Goal: Task Accomplishment & Management: Complete application form

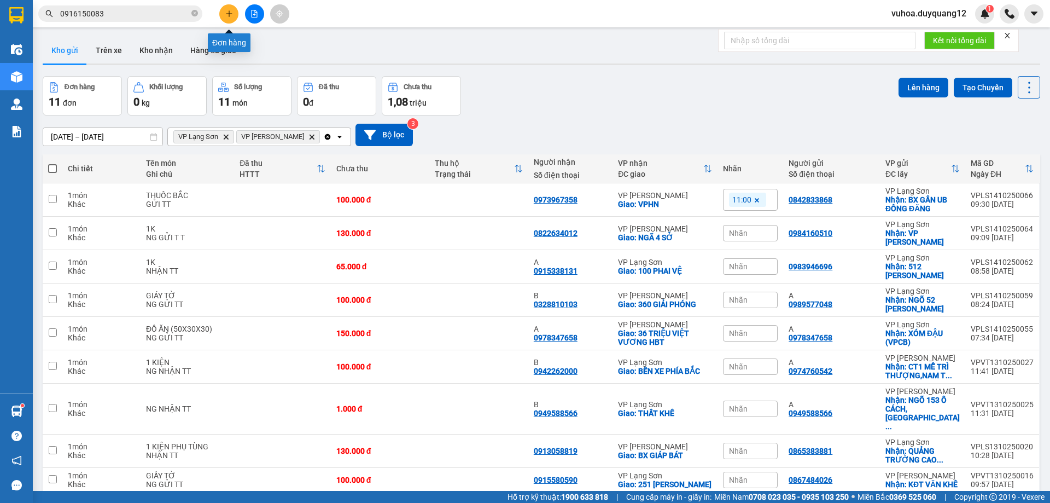
click at [229, 16] on icon "plus" at bounding box center [229, 13] width 1 height 6
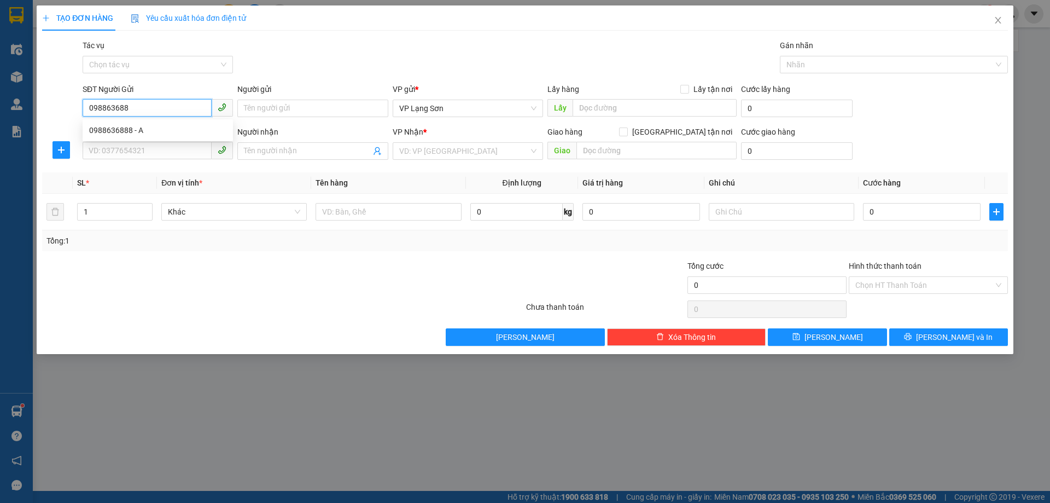
type input "0988636888"
click at [178, 127] on div "0988636888 - A" at bounding box center [157, 130] width 137 height 12
type input "A"
checkbox input "true"
type input "VPLS"
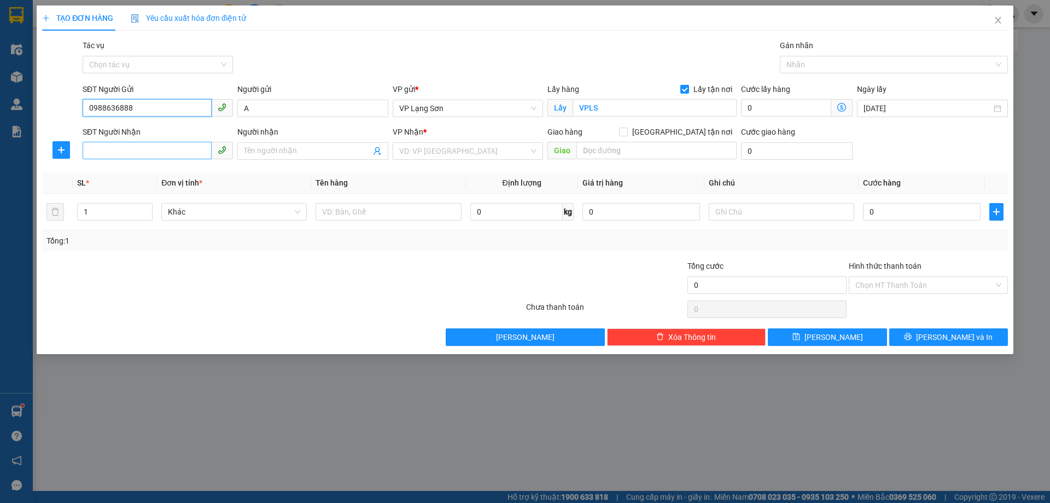
type input "0988636888"
click at [179, 144] on input "SĐT Người Nhận" at bounding box center [147, 151] width 129 height 18
type input "0908922999"
click at [453, 153] on input "search" at bounding box center [464, 151] width 130 height 16
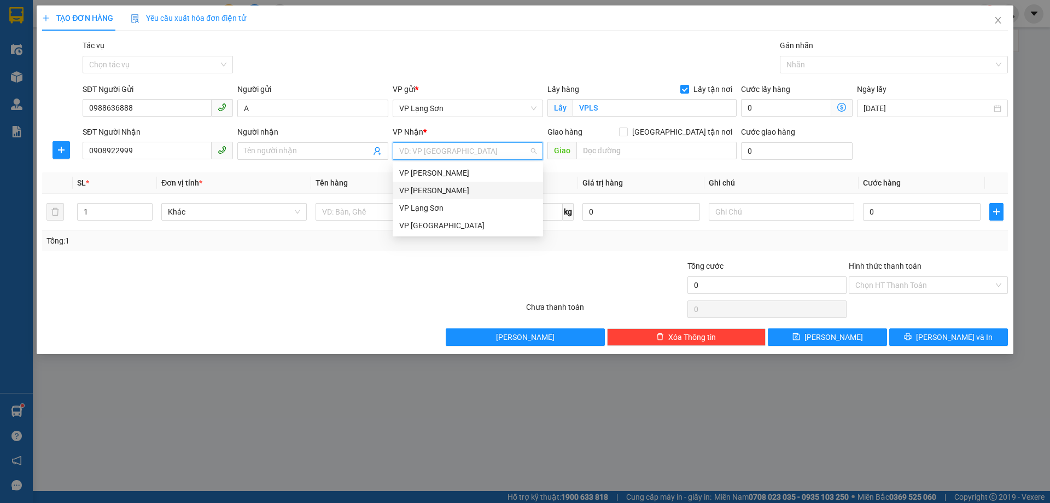
click at [432, 189] on div "VP [PERSON_NAME]" at bounding box center [467, 190] width 137 height 12
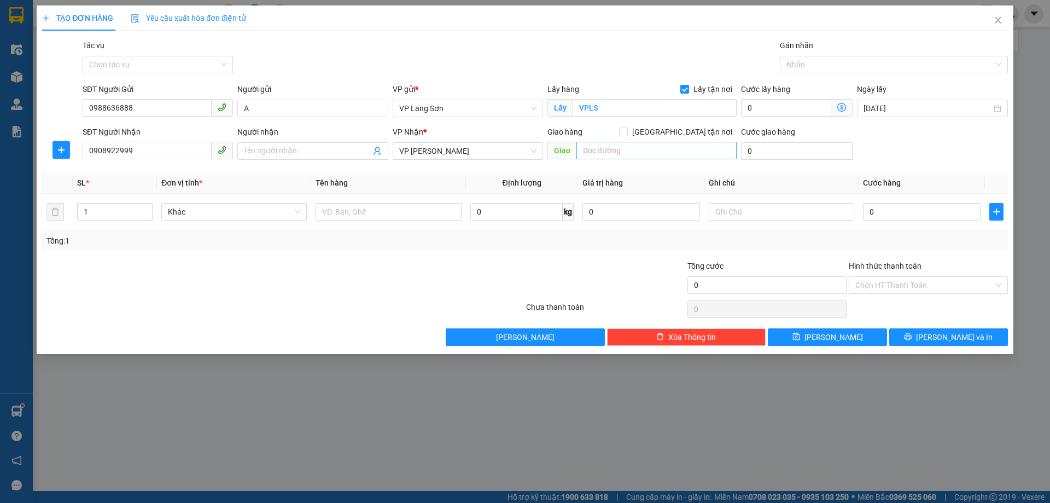
drag, startPoint x: 701, startPoint y: 127, endPoint x: 696, endPoint y: 142, distance: 15.6
click at [701, 128] on span "[GEOGRAPHIC_DATA] tận nơi" at bounding box center [682, 132] width 109 height 12
click at [627, 128] on input "[GEOGRAPHIC_DATA] tận nơi" at bounding box center [623, 131] width 8 height 8
checkbox input "true"
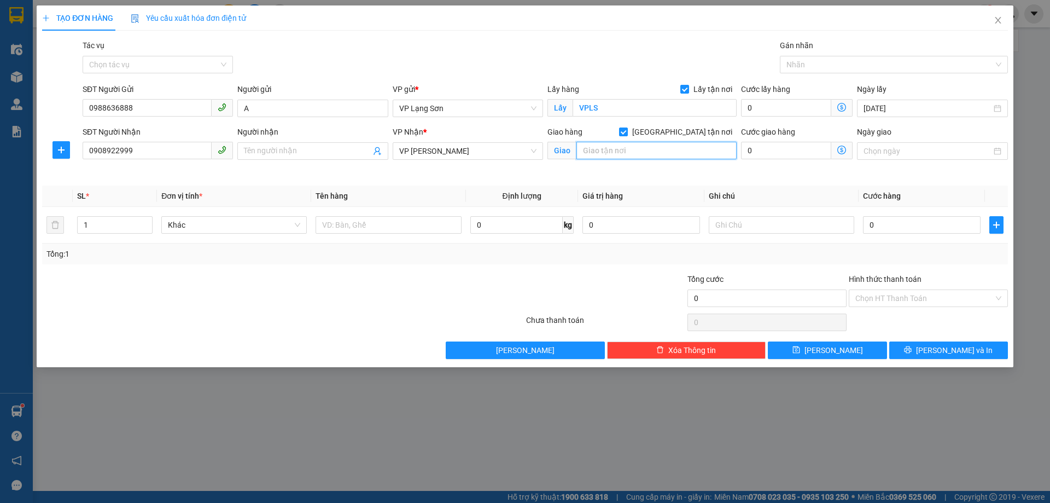
click at [685, 153] on input "text" at bounding box center [657, 151] width 160 height 18
type input "TÒA N01 BERRIVER NGÕ 390 [PERSON_NAME]"
click at [382, 226] on input "text" at bounding box center [389, 225] width 146 height 18
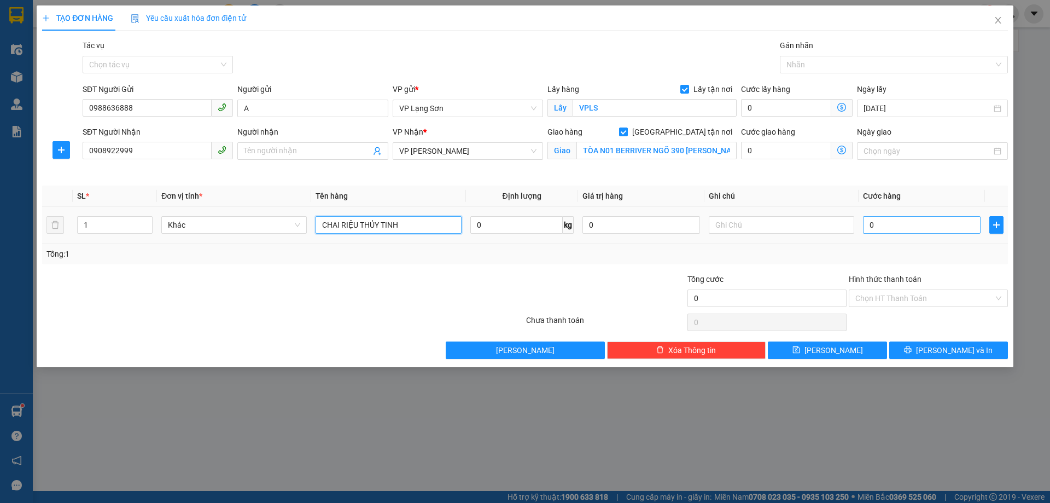
type input "CHAI RIỆU THỦY TINH"
click at [937, 228] on input "0" at bounding box center [922, 225] width 118 height 18
type input "1"
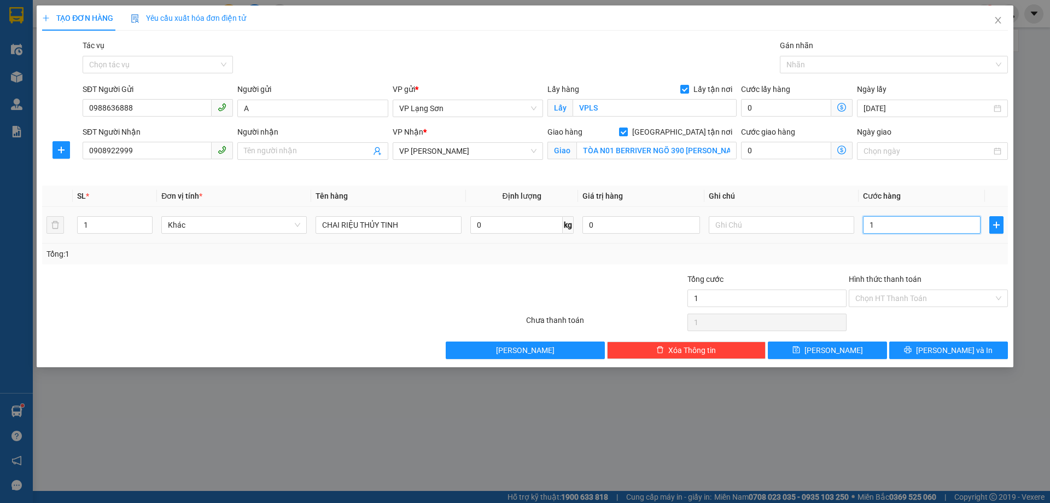
type input "10"
type input "100"
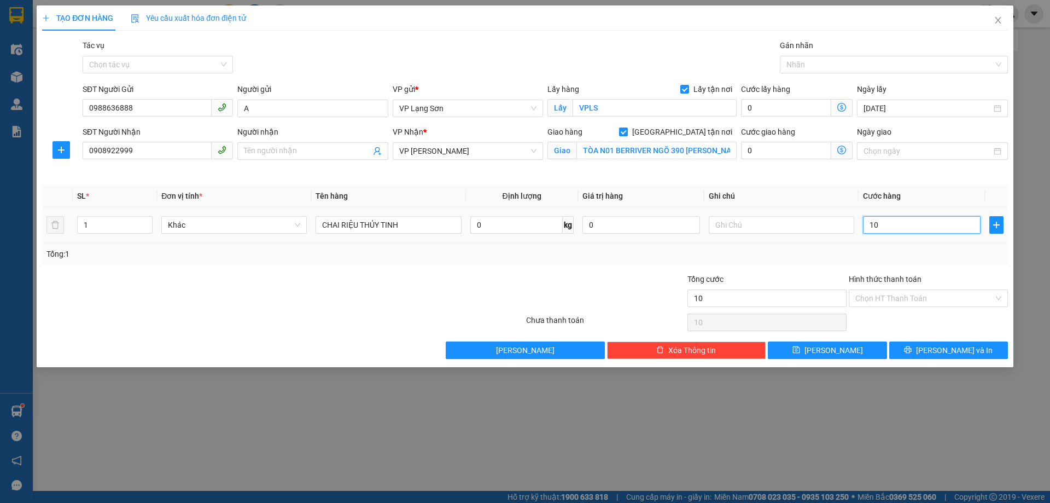
type input "100"
type input "100.000"
click at [774, 228] on input "text" at bounding box center [782, 225] width 146 height 18
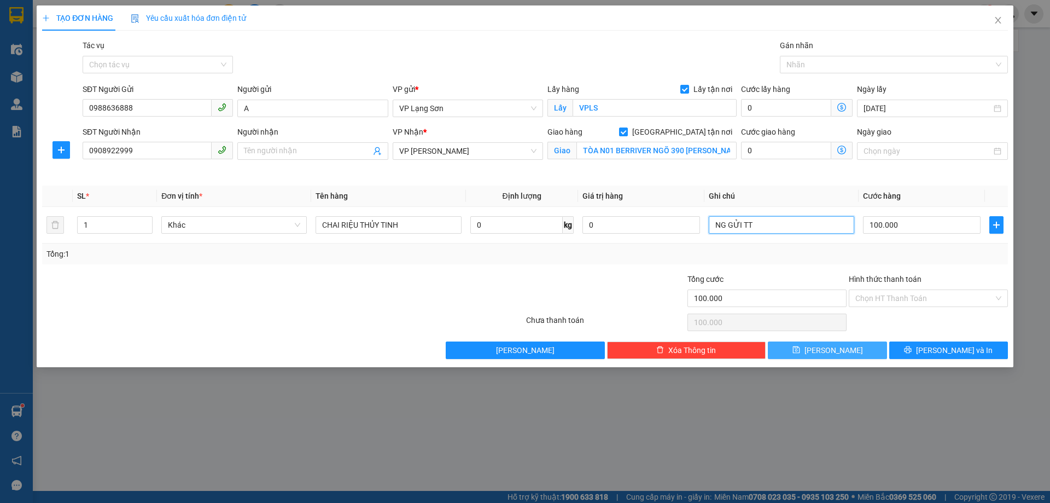
type input "NG GỬI TT"
click at [810, 348] on button "[PERSON_NAME]" at bounding box center [827, 350] width 119 height 18
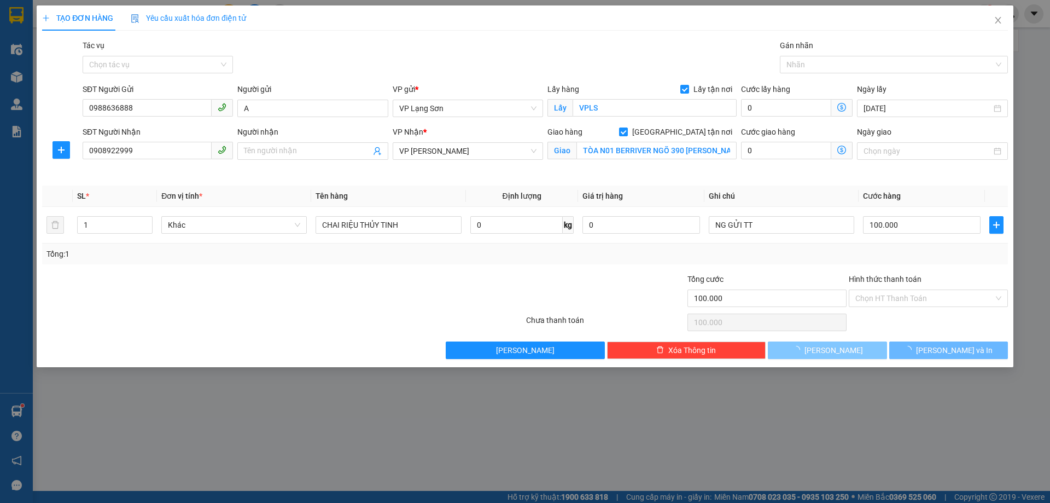
checkbox input "false"
type input "0"
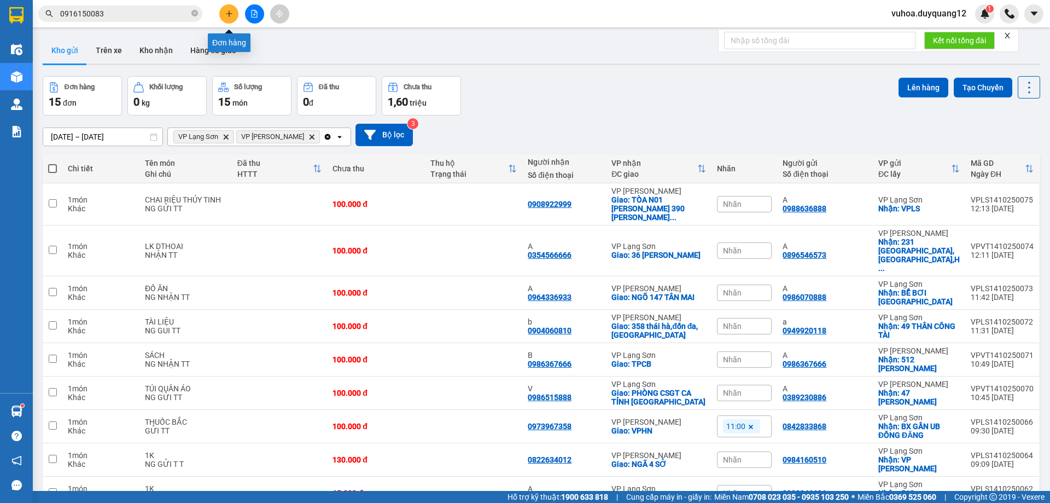
click at [229, 21] on button at bounding box center [228, 13] width 19 height 19
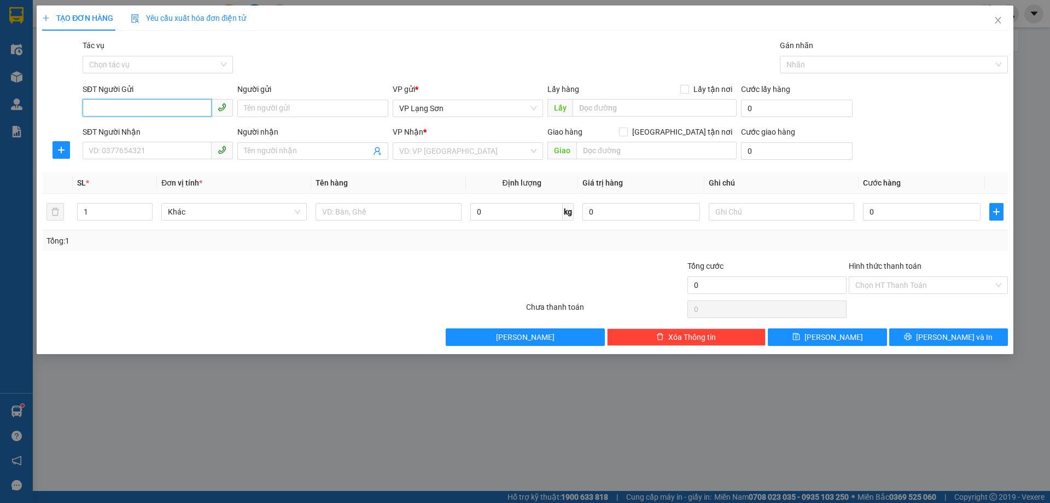
paste input "0947830304"
type input "0947830304"
click at [695, 92] on span "Lấy tận nơi" at bounding box center [713, 89] width 48 height 12
click at [688, 92] on input "Lấy tận nơi" at bounding box center [685, 89] width 8 height 8
checkbox input "true"
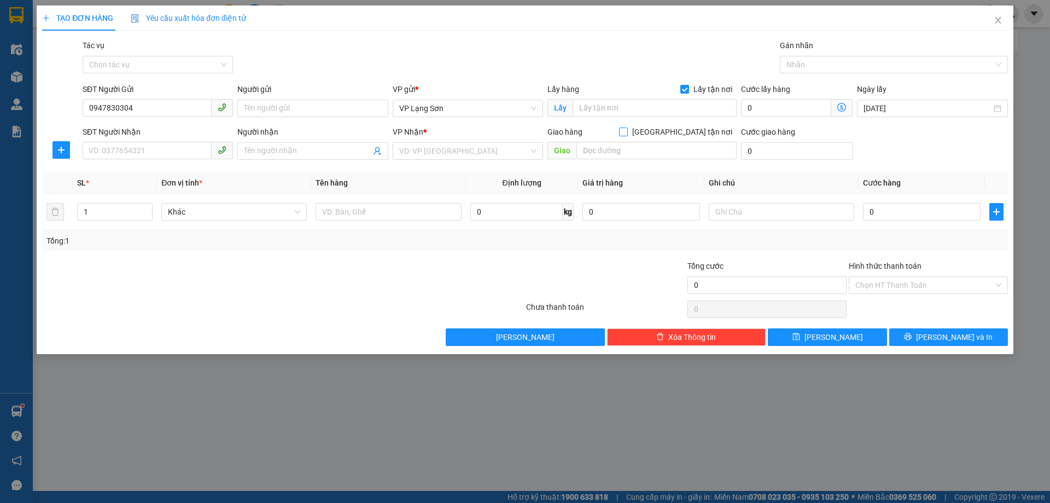
click at [696, 136] on span "[GEOGRAPHIC_DATA] tận nơi" at bounding box center [682, 132] width 109 height 12
click at [627, 135] on input "[GEOGRAPHIC_DATA] tận nơi" at bounding box center [623, 131] width 8 height 8
checkbox input "true"
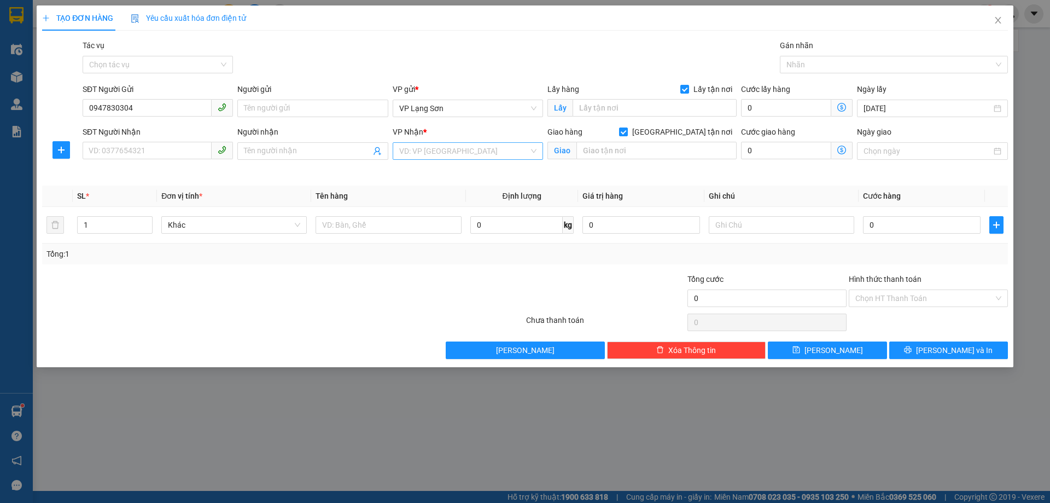
click at [417, 150] on input "search" at bounding box center [464, 151] width 130 height 16
click at [462, 189] on div "VP [PERSON_NAME]" at bounding box center [467, 190] width 137 height 12
click at [613, 107] on input "text" at bounding box center [655, 108] width 164 height 18
type input "40 [PERSON_NAME]"
click at [609, 159] on input "text" at bounding box center [657, 151] width 160 height 18
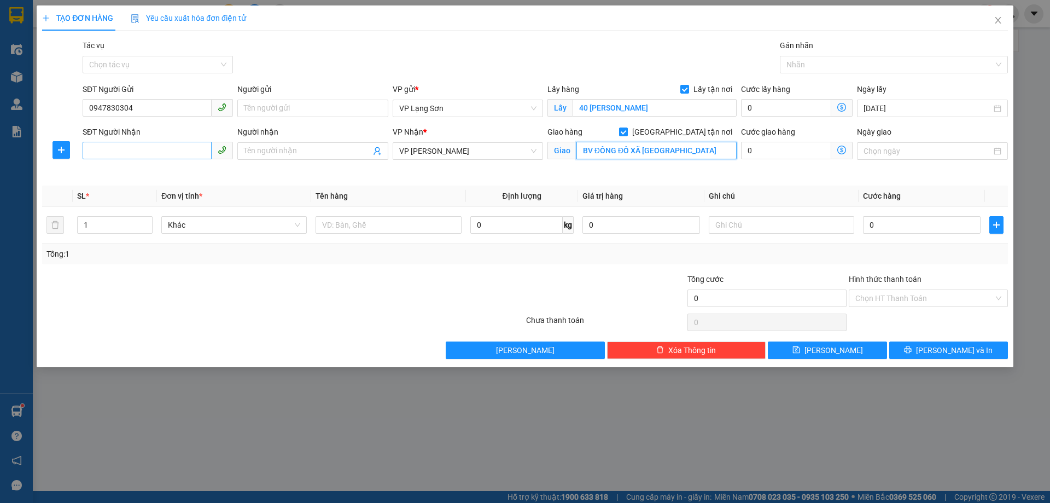
type input "BV ĐÔNG ĐÔ XÃ [GEOGRAPHIC_DATA]"
click at [179, 147] on input "SĐT Người Nhận" at bounding box center [147, 151] width 129 height 18
type input "0989991811"
click at [929, 230] on input "0" at bounding box center [922, 225] width 118 height 18
type input "1"
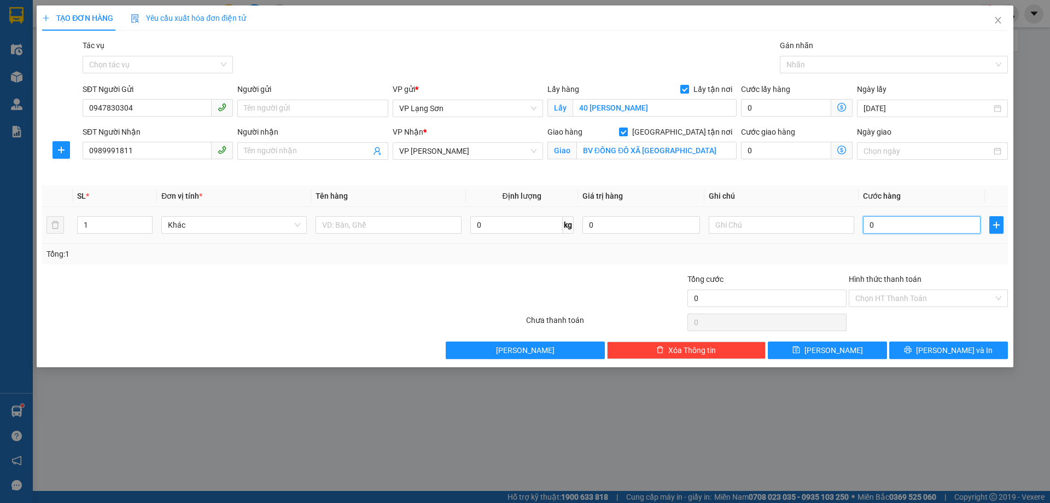
type input "1"
type input "10"
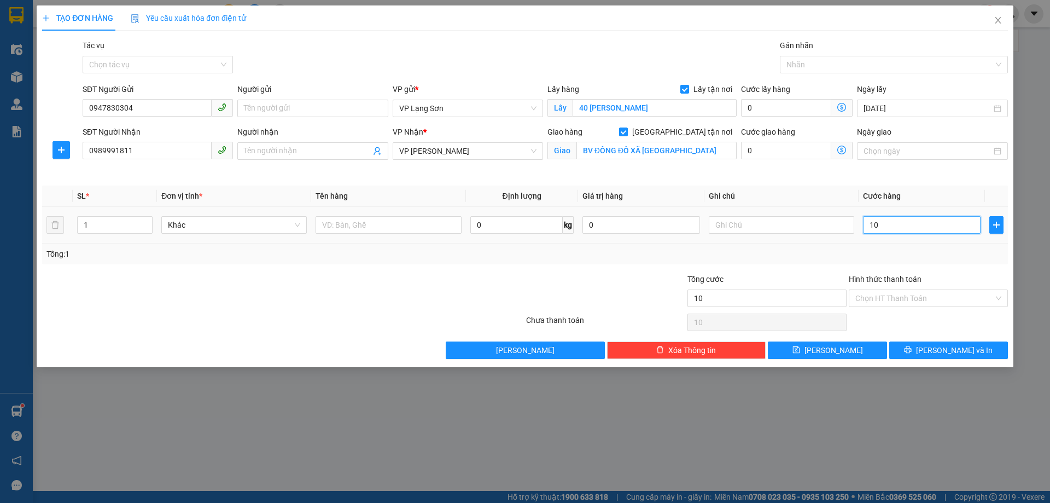
type input "100"
type input "100.000"
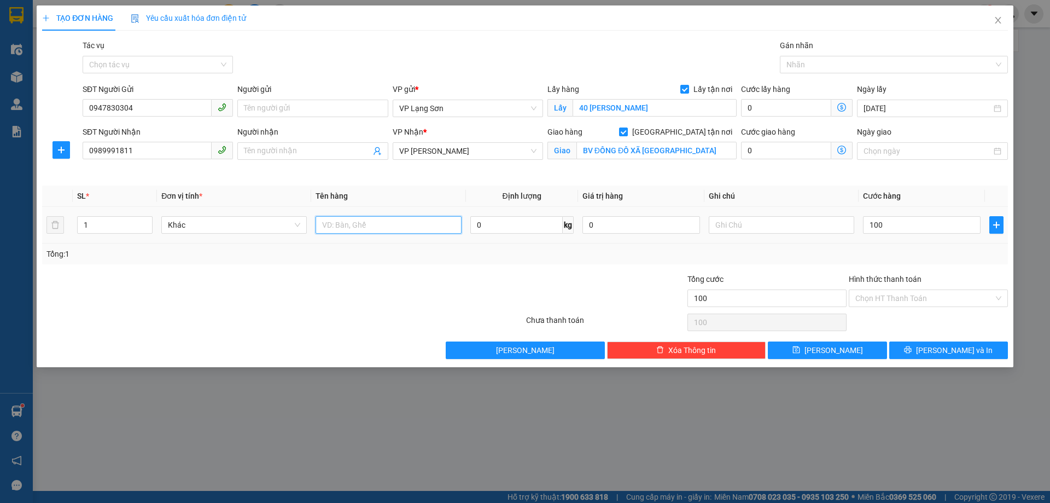
type input "100.000"
click at [369, 228] on input "text" at bounding box center [389, 225] width 146 height 18
type input "D"
type input "ĐỒ ĂN"
click at [821, 232] on input "text" at bounding box center [782, 225] width 146 height 18
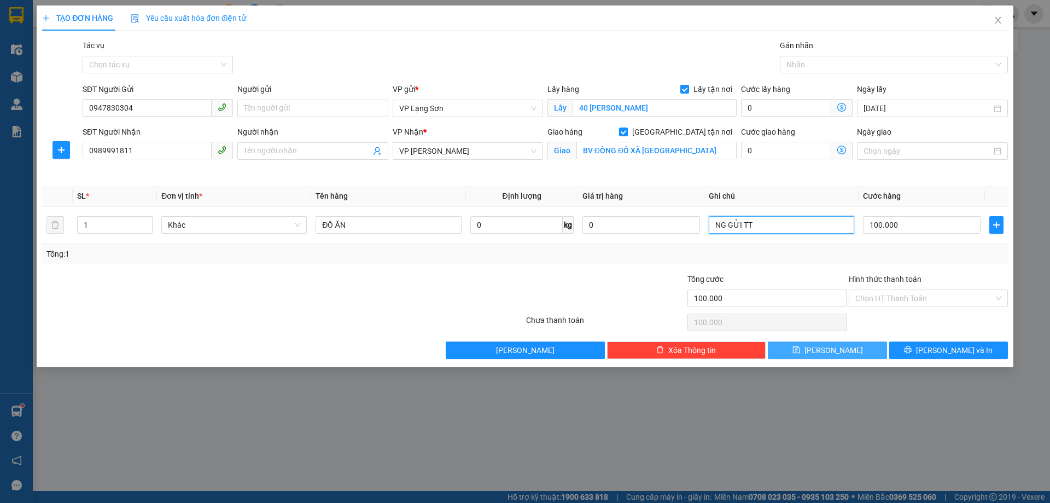
type input "NG GỬI TT"
click at [792, 354] on button "[PERSON_NAME]" at bounding box center [827, 350] width 119 height 18
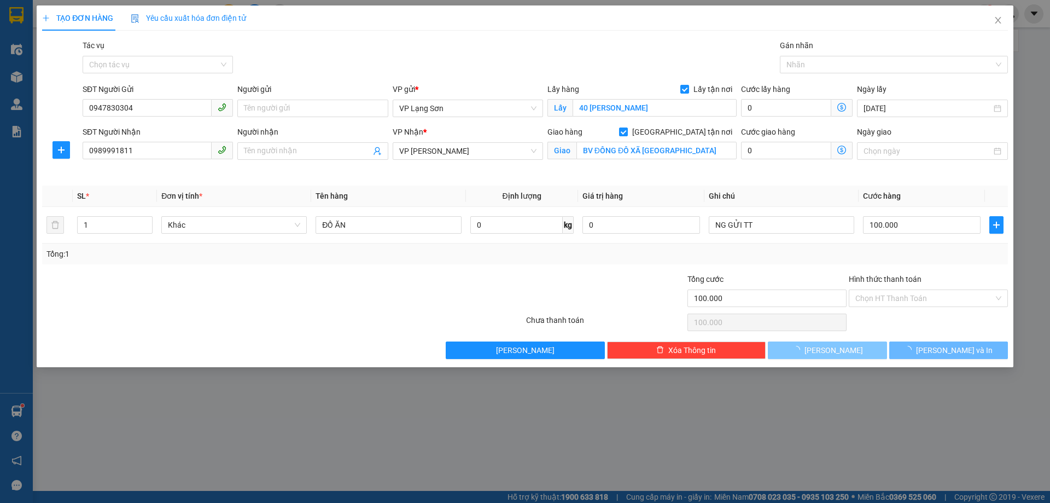
checkbox input "false"
type input "0"
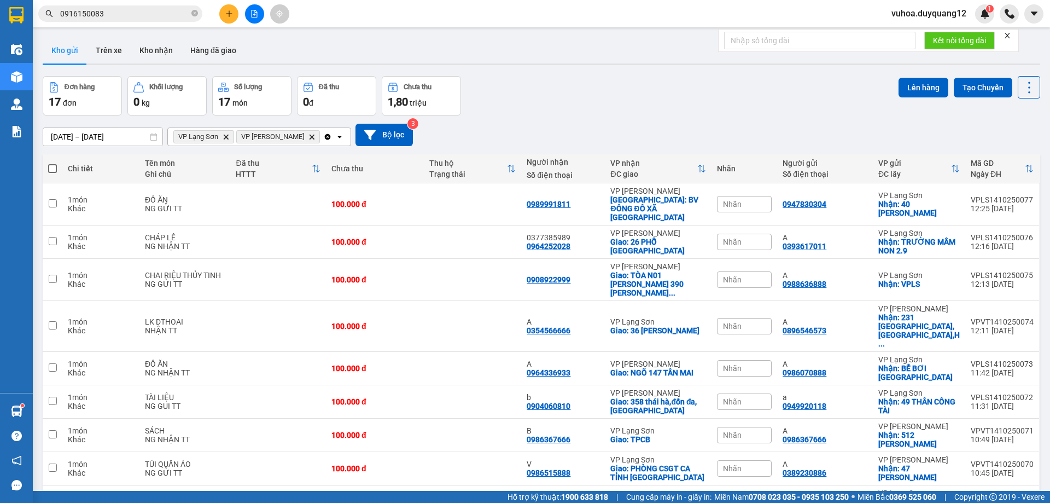
click at [749, 203] on div "Nhãn" at bounding box center [744, 204] width 55 height 16
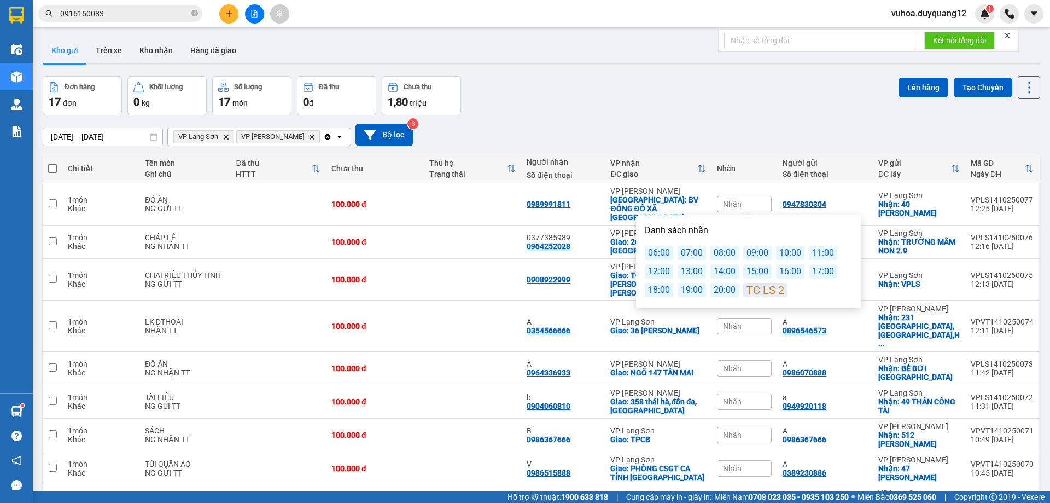
click at [696, 271] on div "13:00" at bounding box center [692, 271] width 28 height 14
click at [714, 92] on div "Đơn hàng 17 đơn Khối lượng 0 kg Số lượng 17 món Đã thu 0 đ Chưa thu 1,80 triệu …" at bounding box center [542, 95] width 998 height 39
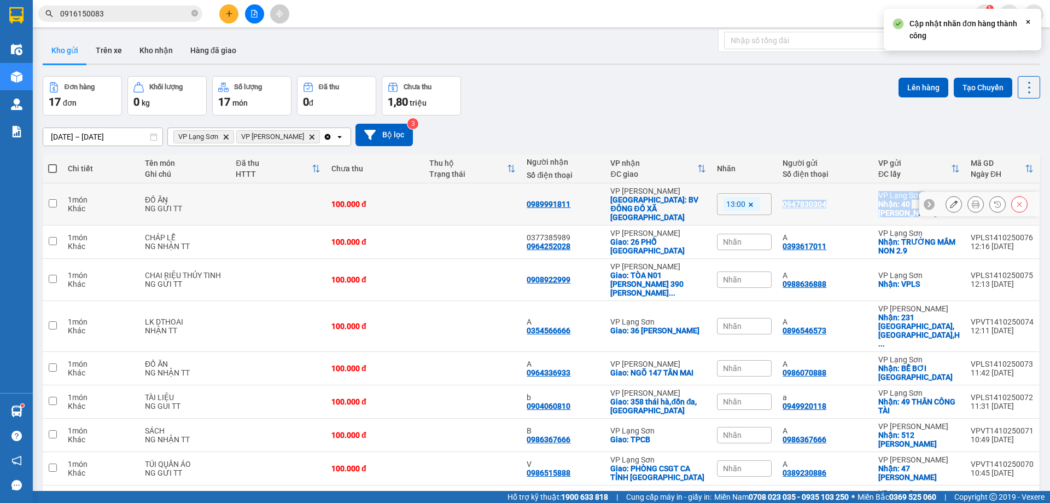
drag, startPoint x: 917, startPoint y: 211, endPoint x: 789, endPoint y: 199, distance: 129.1
click at [789, 199] on tr "1 món Khác ĐỒ ĂN NG GỬI TT 100.000 đ 0989991811 VP Minh Khai Giao: BV ĐÔNG ĐÔ X…" at bounding box center [542, 204] width 998 height 42
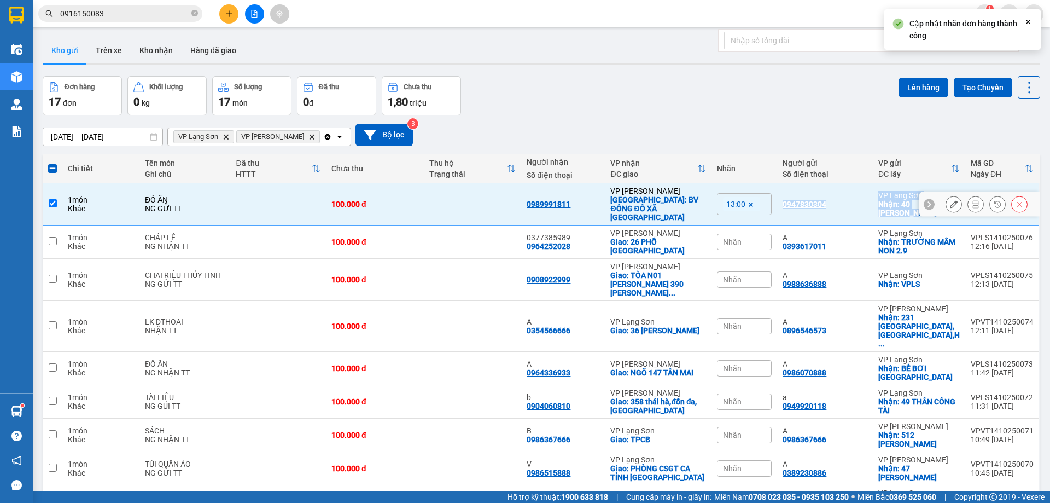
copy tr "0947830304 VP [GEOGRAPHIC_DATA]: 40 TAM THANH"
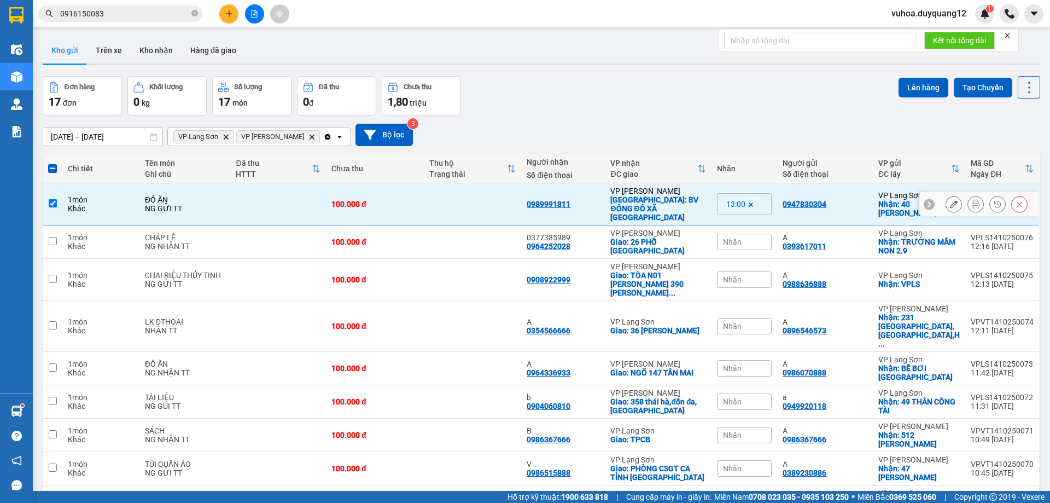
click at [278, 208] on td at bounding box center [278, 204] width 96 height 42
checkbox input "false"
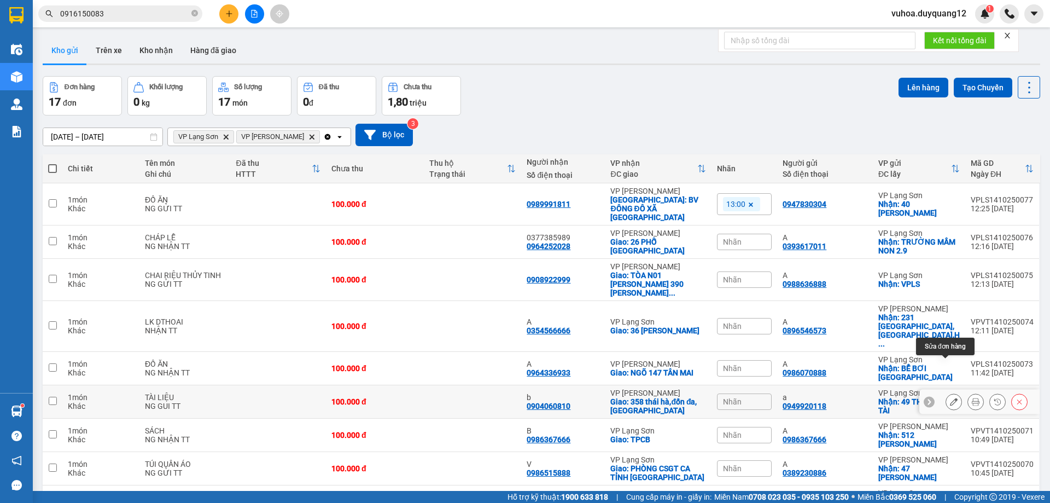
click at [950, 398] on icon at bounding box center [954, 402] width 8 height 8
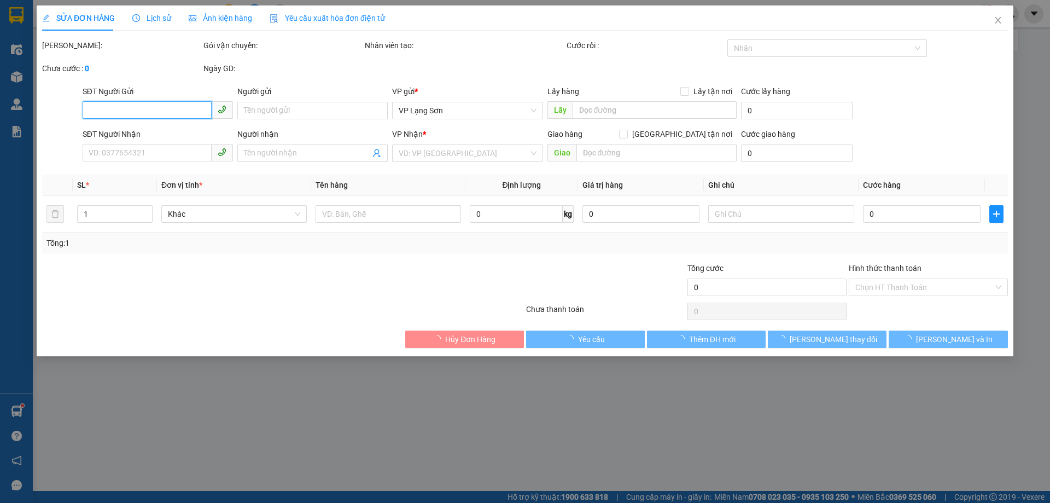
type input "0949920118"
type input "a"
checkbox input "true"
type input "49 THÂN CÔNG TÀI"
type input "0904060810"
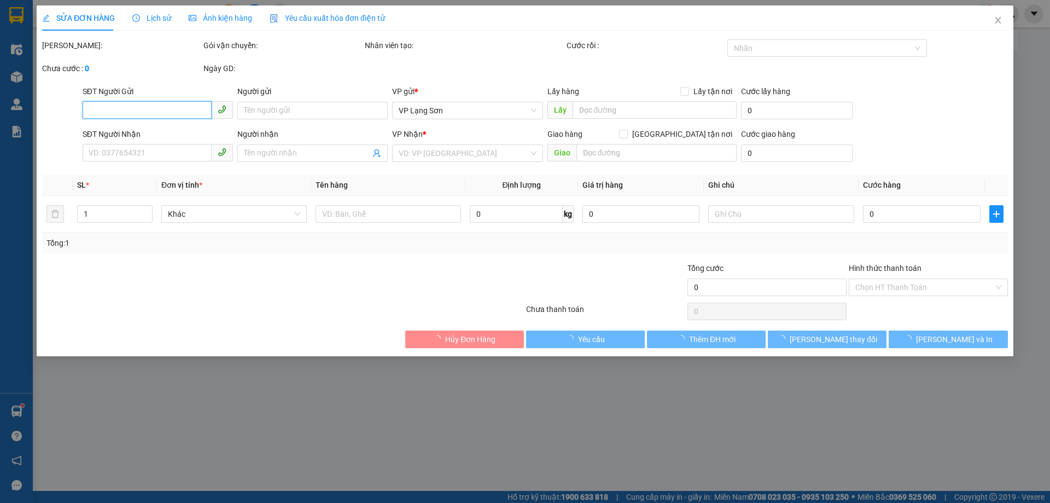
type input "b"
checkbox input "true"
type input "358 [GEOGRAPHIC_DATA],đốn đa,[GEOGRAPHIC_DATA]"
type input "80.000"
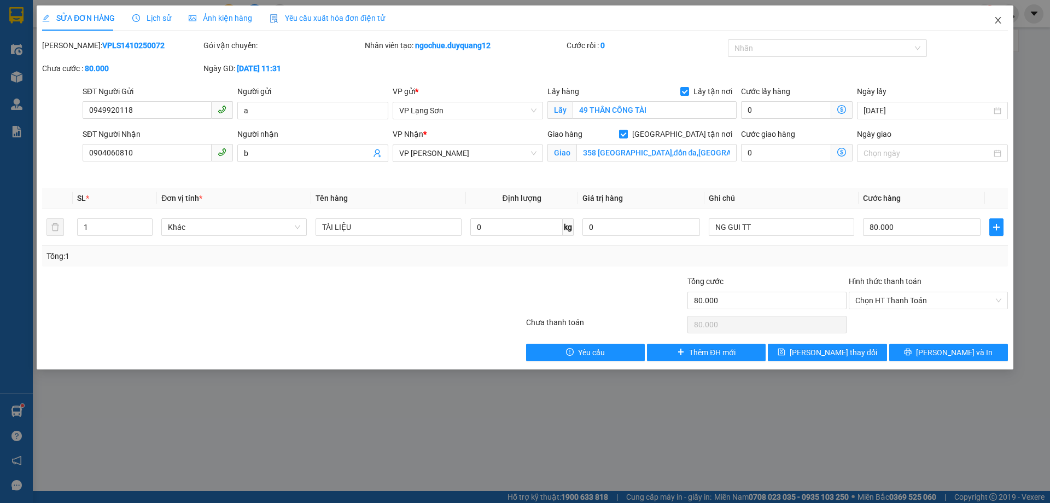
click at [998, 20] on icon "close" at bounding box center [998, 20] width 9 height 9
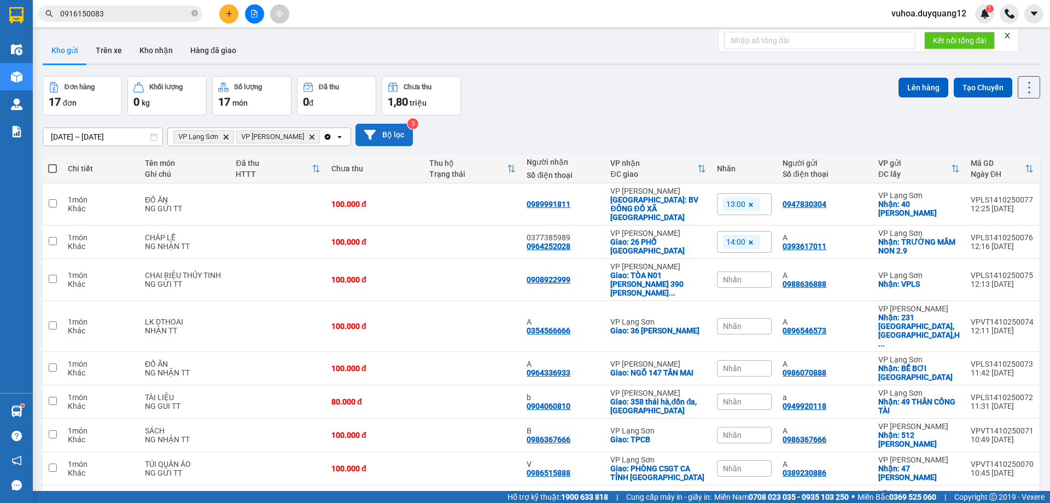
click at [362, 133] on button "Bộ lọc" at bounding box center [384, 135] width 57 height 22
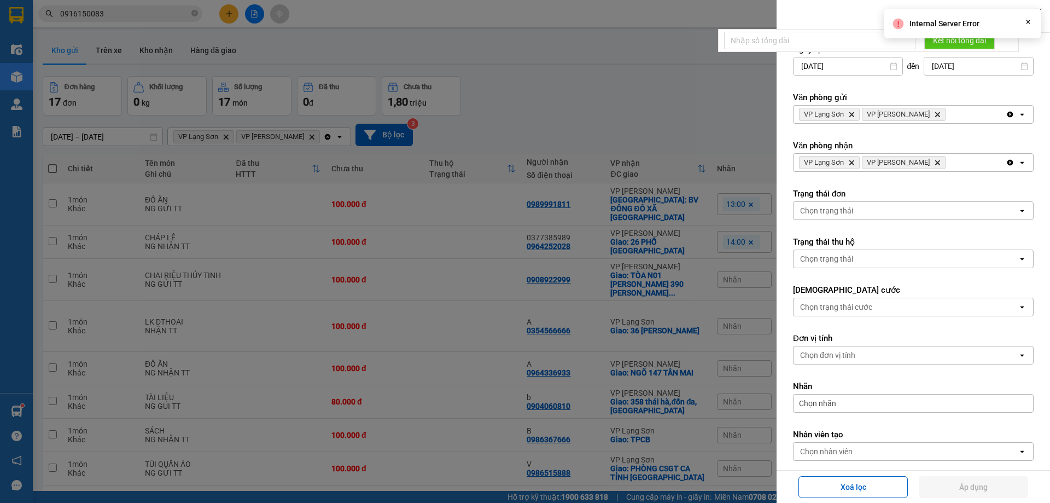
click at [935, 114] on icon "VP Minh Khai, close by backspace" at bounding box center [937, 114] width 5 height 5
click at [934, 161] on icon "Delete" at bounding box center [937, 162] width 7 height 7
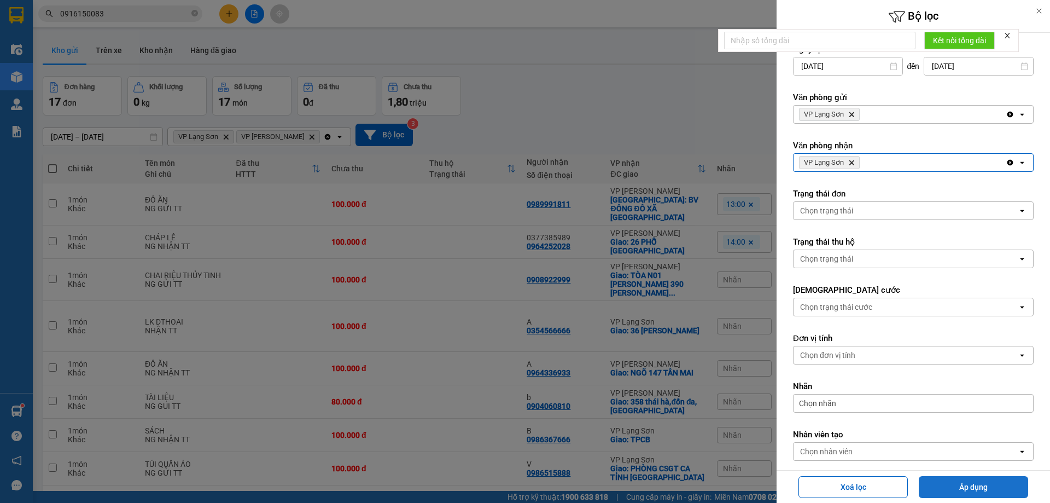
click at [940, 486] on button "Áp dụng" at bounding box center [973, 487] width 109 height 22
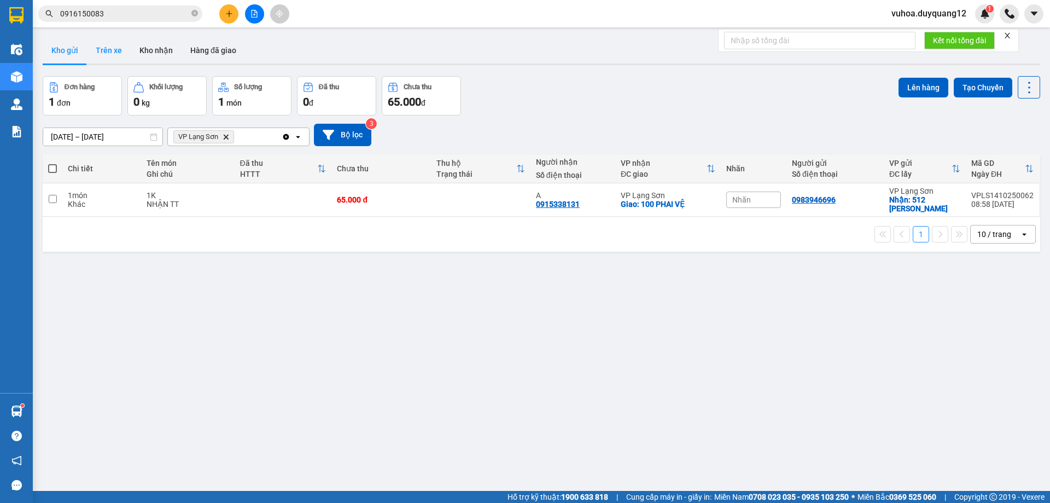
click at [102, 50] on button "Trên xe" at bounding box center [109, 50] width 44 height 26
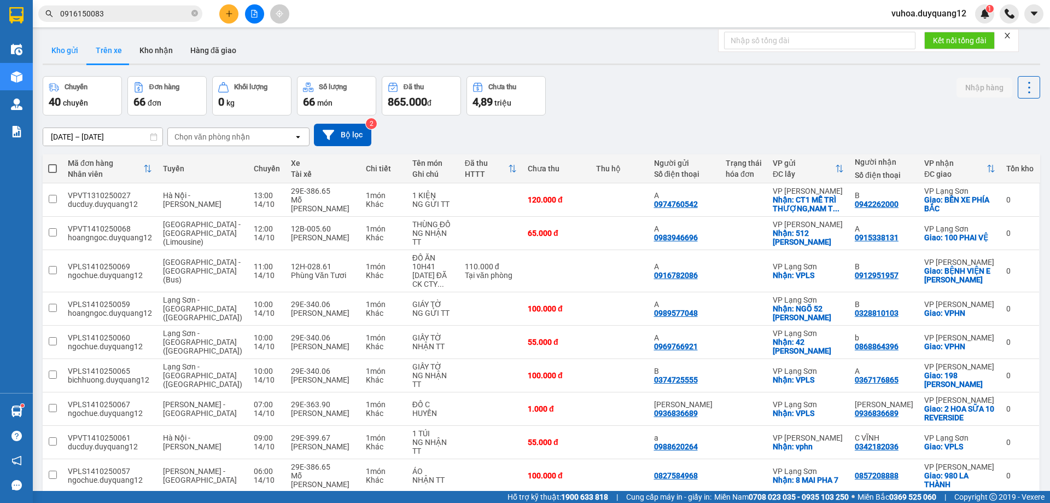
click at [53, 54] on button "Kho gửi" at bounding box center [65, 50] width 44 height 26
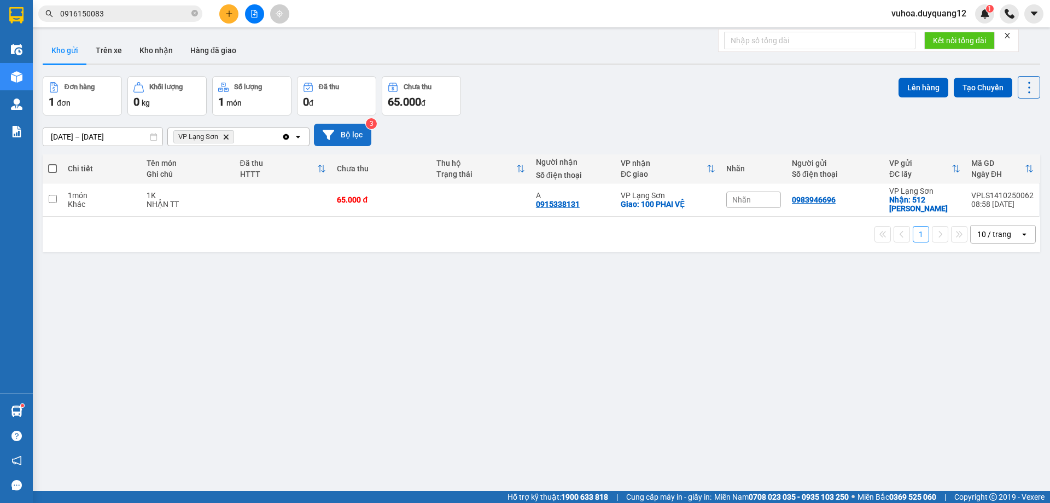
click at [343, 137] on button "Bộ lọc" at bounding box center [342, 135] width 57 height 22
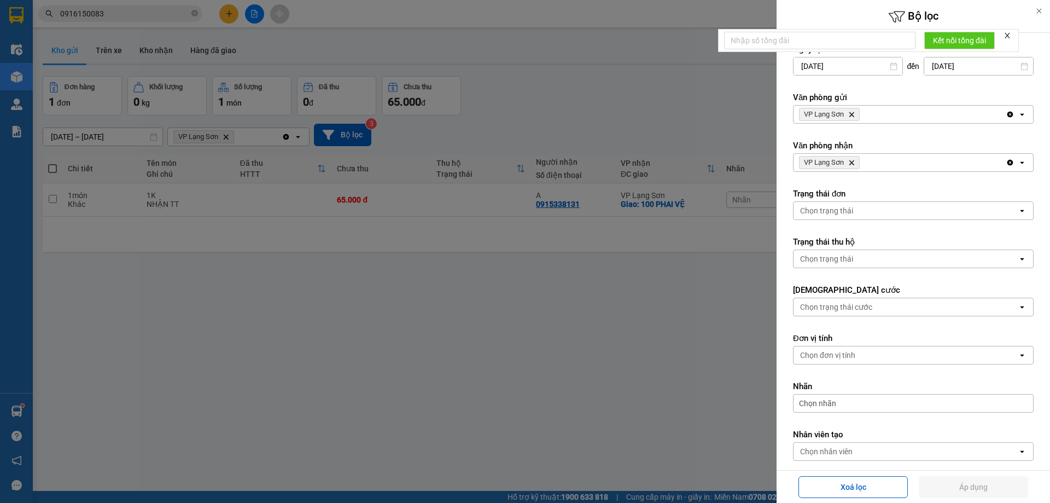
click at [600, 86] on div at bounding box center [525, 251] width 1050 height 503
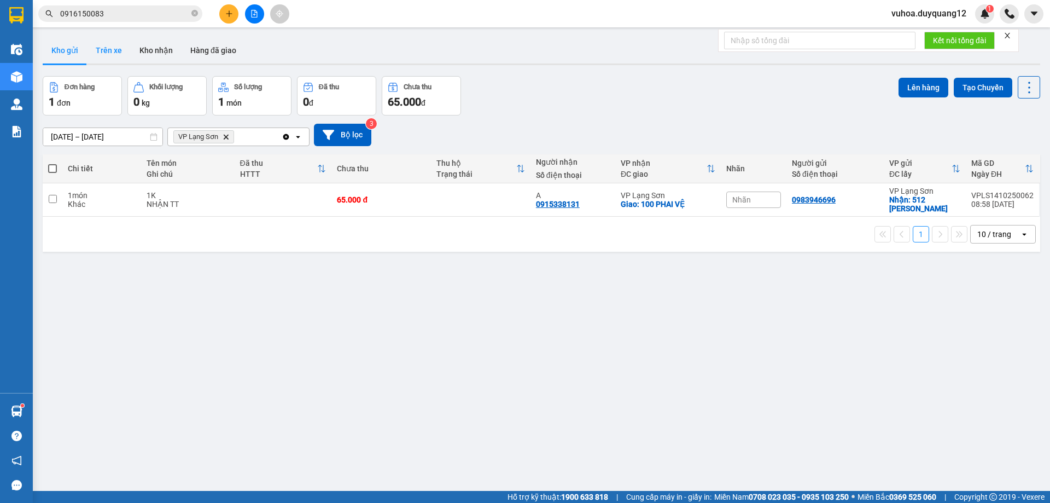
click at [99, 51] on button "Trên xe" at bounding box center [109, 50] width 44 height 26
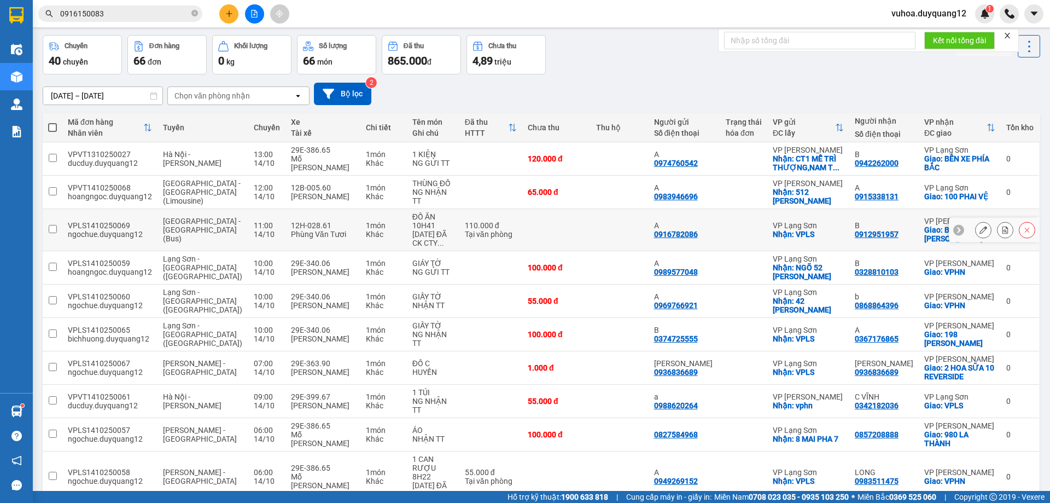
scroll to position [62, 0]
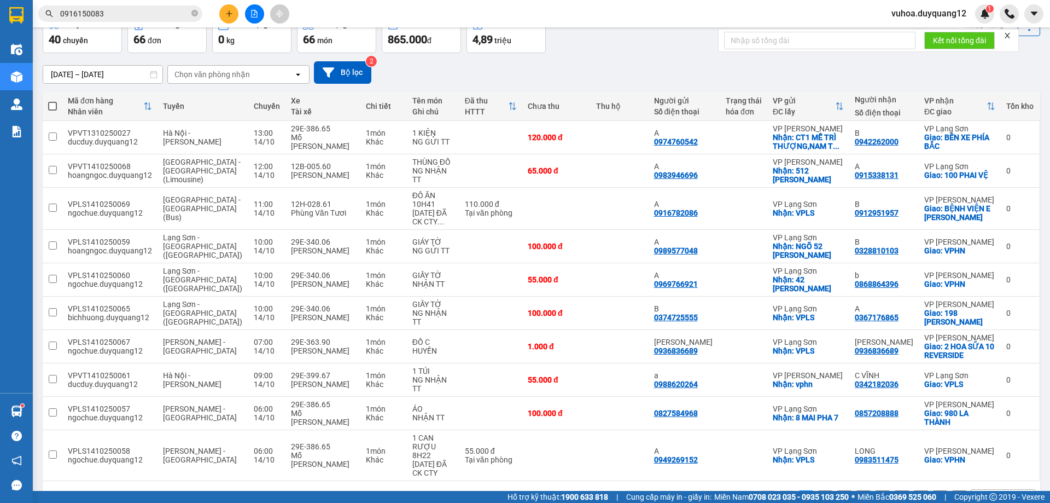
click at [817, 490] on button "2" at bounding box center [825, 498] width 16 height 16
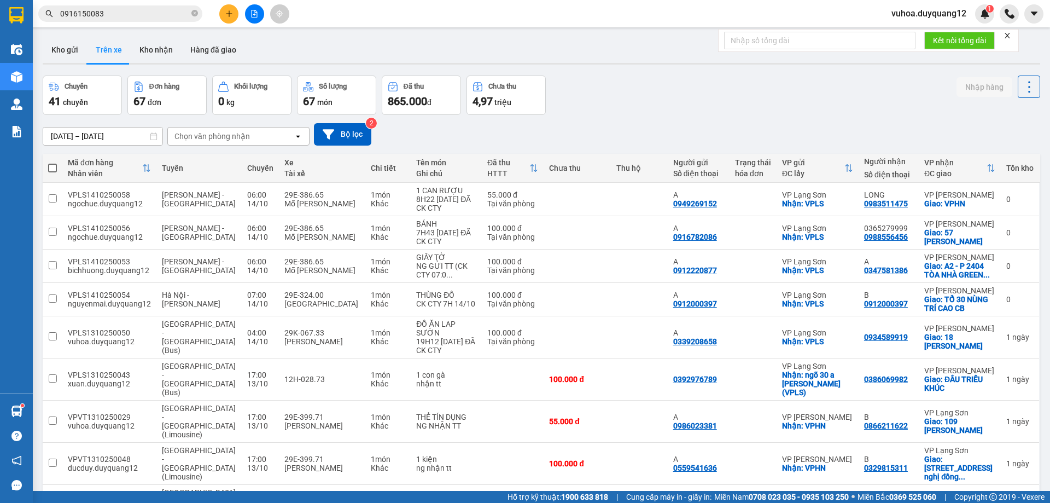
scroll to position [0, 0]
click at [71, 51] on button "Kho gửi" at bounding box center [65, 50] width 44 height 26
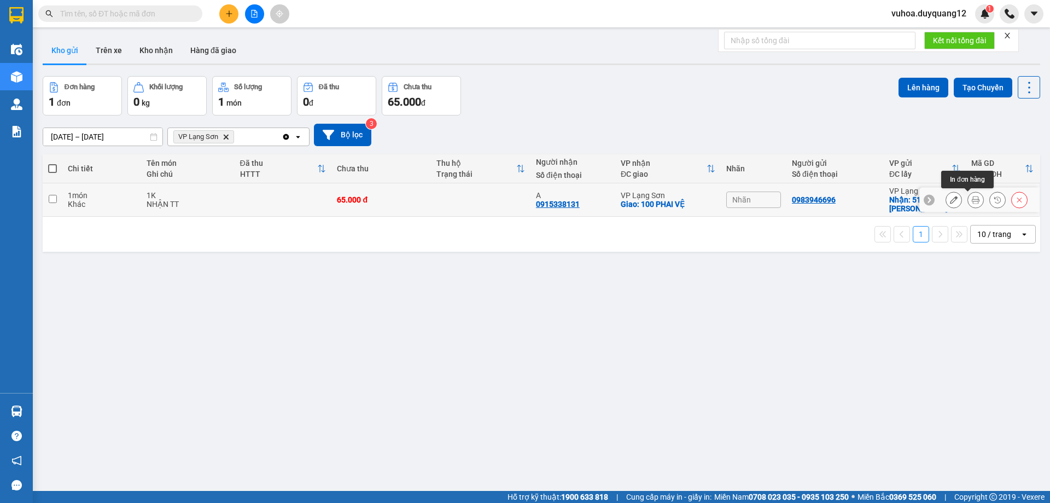
click at [950, 201] on button at bounding box center [953, 199] width 15 height 19
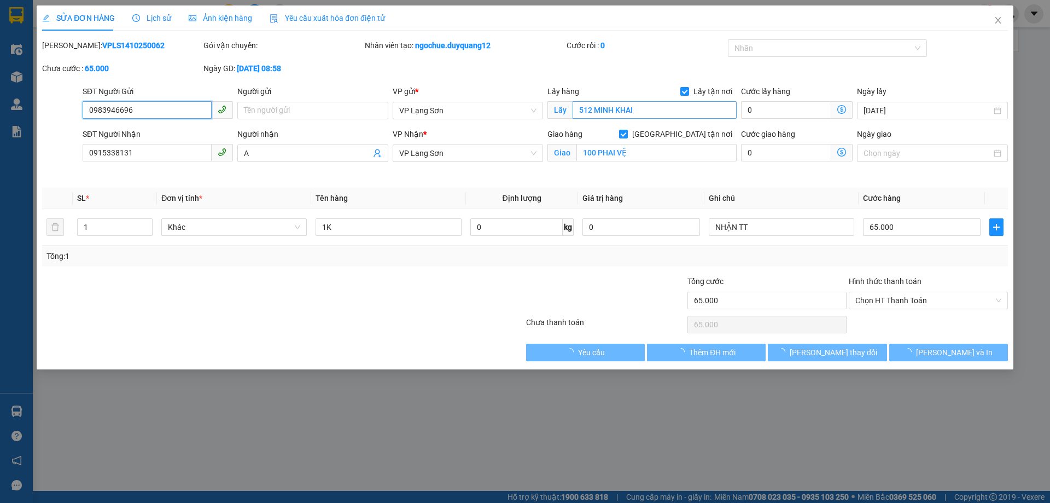
type input "0983946696"
checkbox input "true"
type input "512 MINH KHAI"
type input "0915338131"
type input "A"
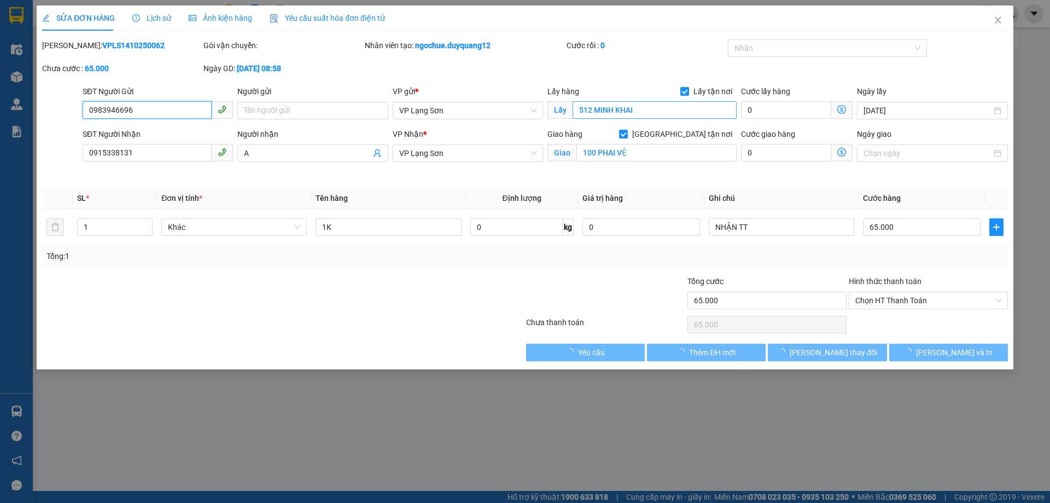
checkbox input "true"
type input "100 PHAI VỆ"
type input "65.000"
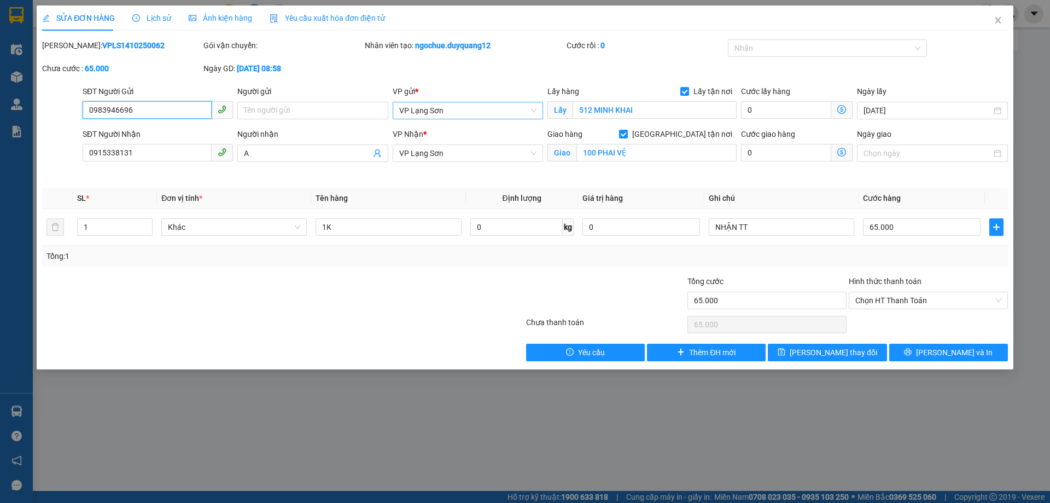
click at [479, 112] on span "VP Lạng Sơn" at bounding box center [467, 110] width 137 height 16
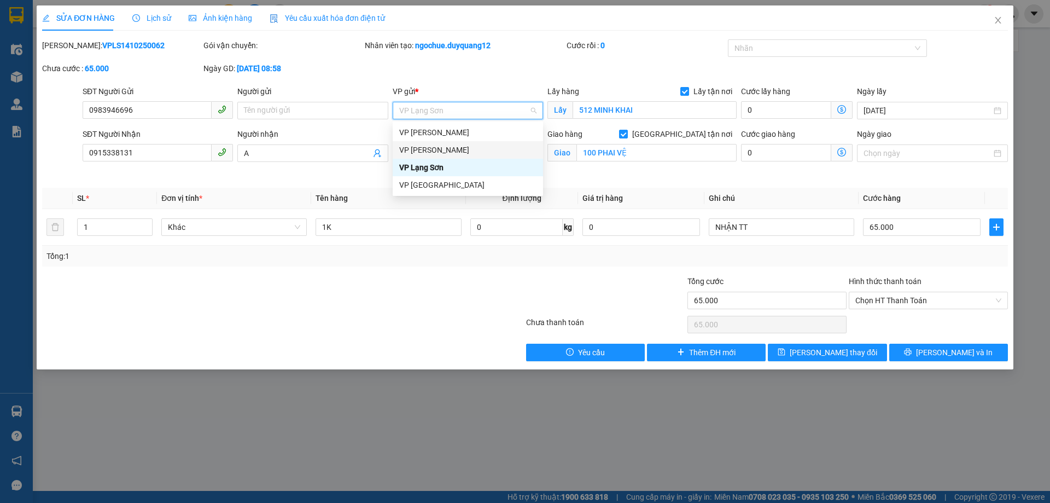
click at [462, 145] on div "VP [PERSON_NAME]" at bounding box center [467, 150] width 137 height 12
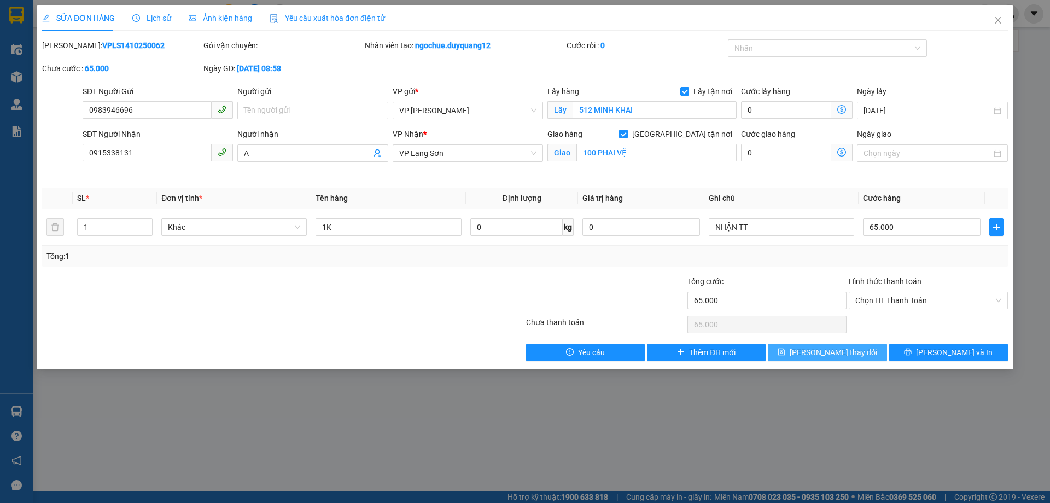
click at [806, 346] on button "[PERSON_NAME] thay đổi" at bounding box center [827, 353] width 119 height 18
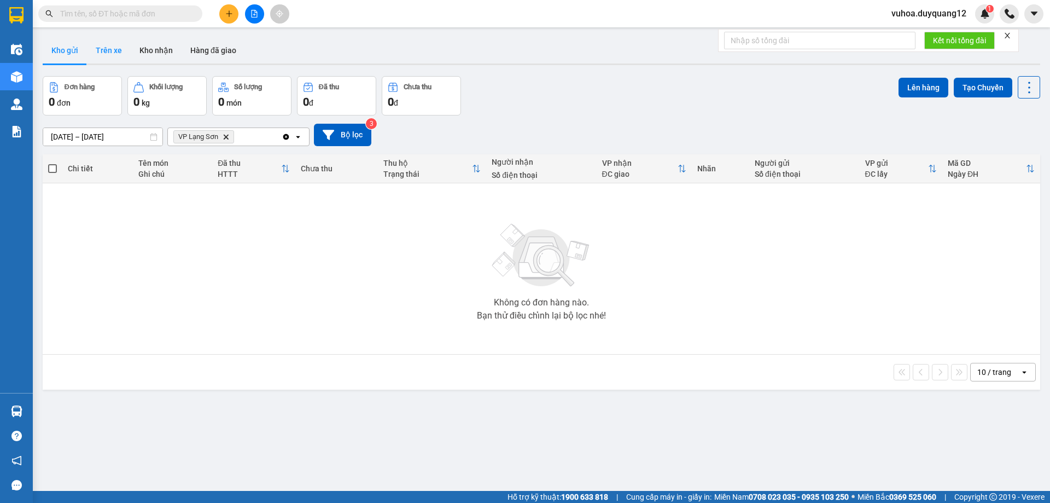
click at [112, 48] on button "Trên xe" at bounding box center [109, 50] width 44 height 26
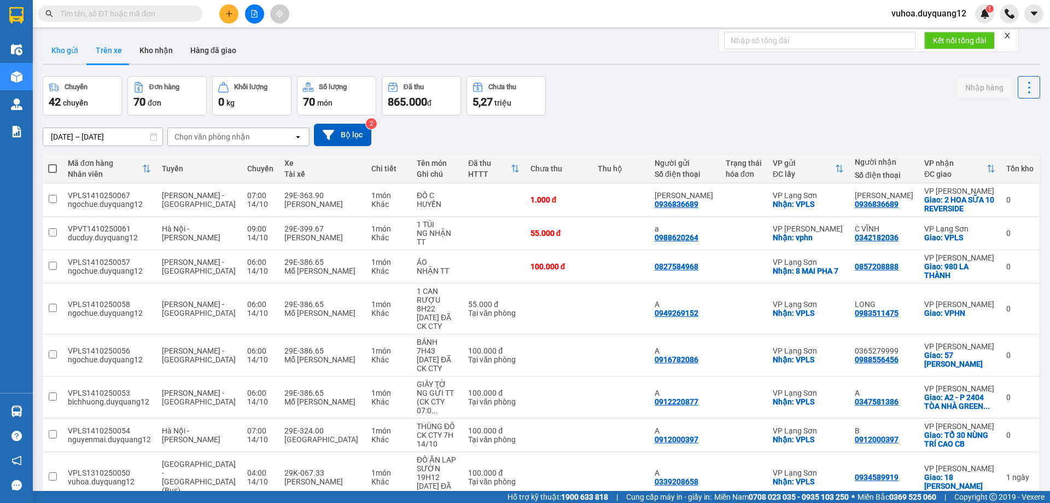
click at [72, 55] on button "Kho gửi" at bounding box center [65, 50] width 44 height 26
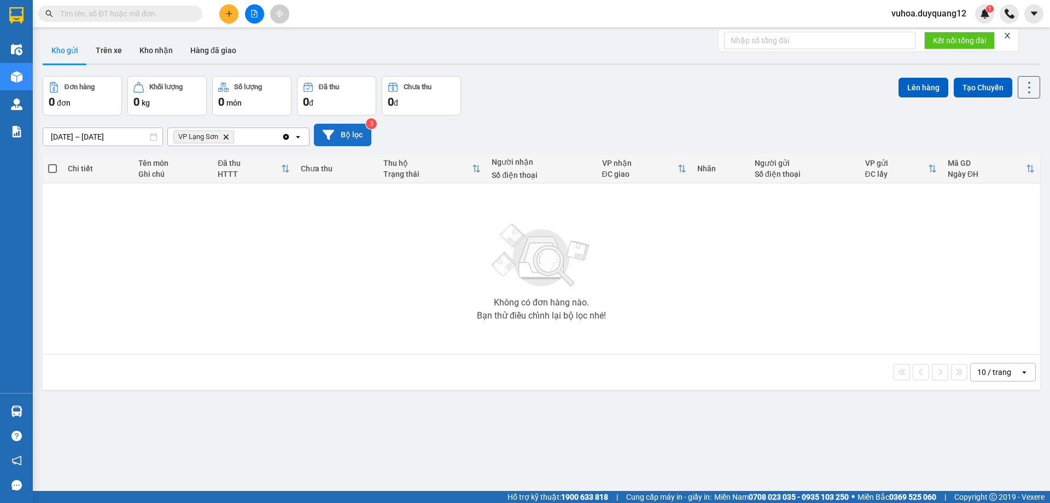
click at [340, 138] on button "Bộ lọc" at bounding box center [342, 135] width 57 height 22
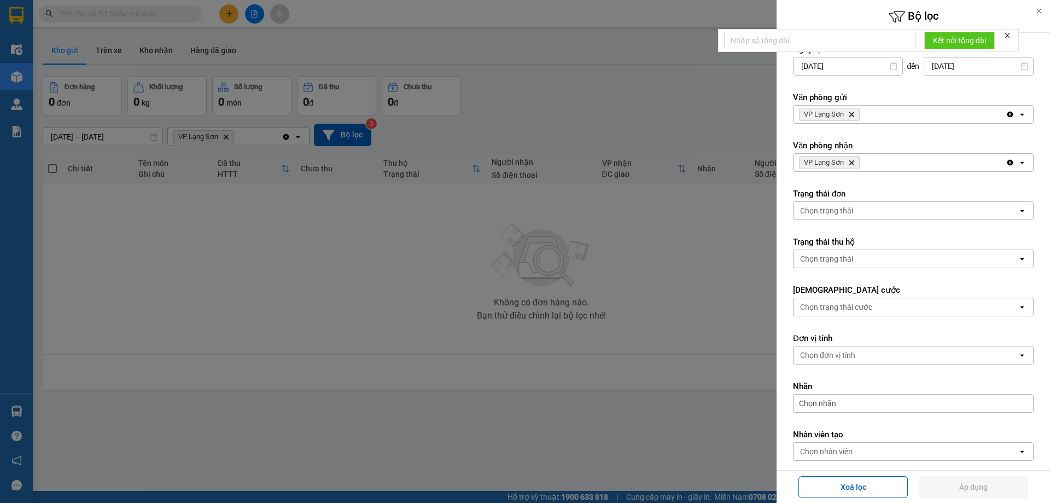
click at [885, 115] on div "VP Lạng Sơn Delete" at bounding box center [900, 115] width 212 height 18
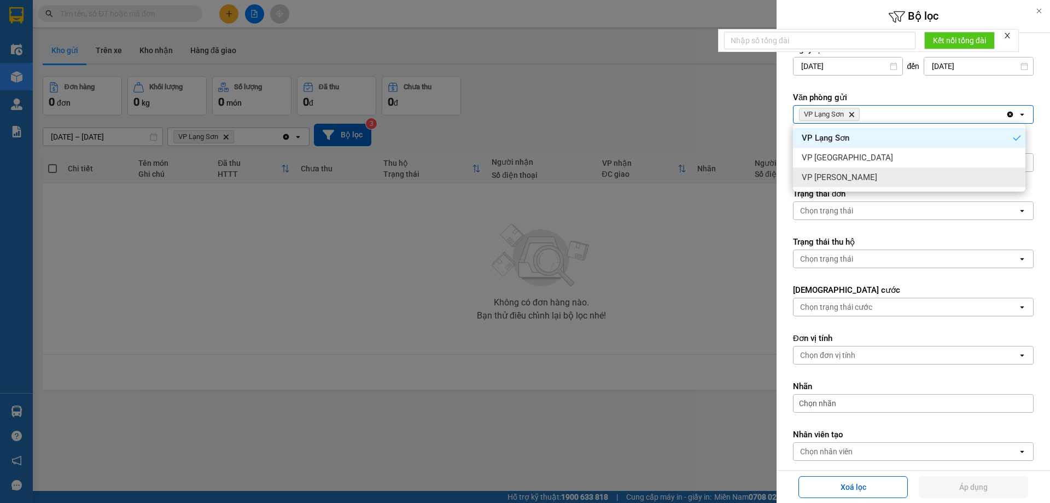
click at [853, 179] on div "VP [PERSON_NAME]" at bounding box center [909, 177] width 232 height 20
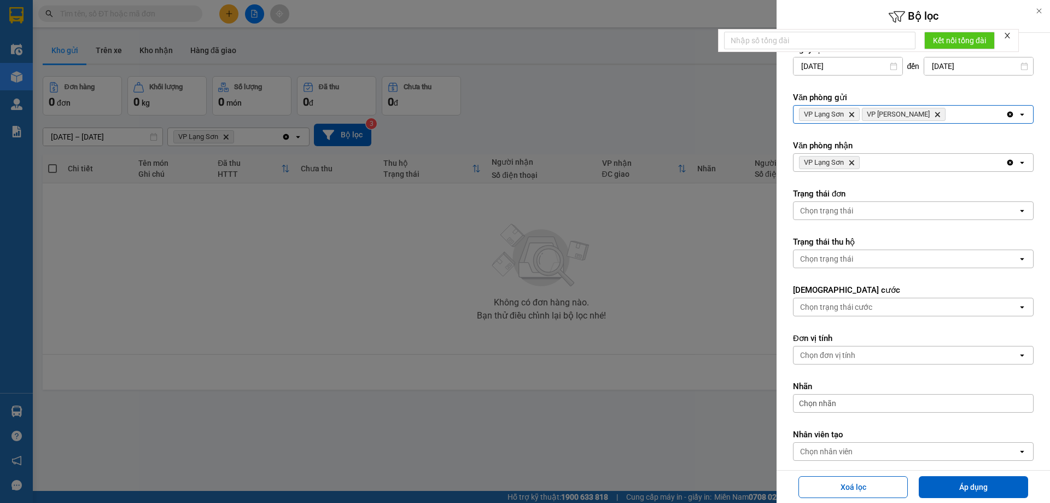
click at [852, 118] on span "VP Lạng Sơn Delete" at bounding box center [829, 114] width 61 height 13
click at [849, 117] on icon "Delete" at bounding box center [851, 114] width 7 height 7
click at [941, 485] on button "Áp dụng" at bounding box center [973, 487] width 109 height 22
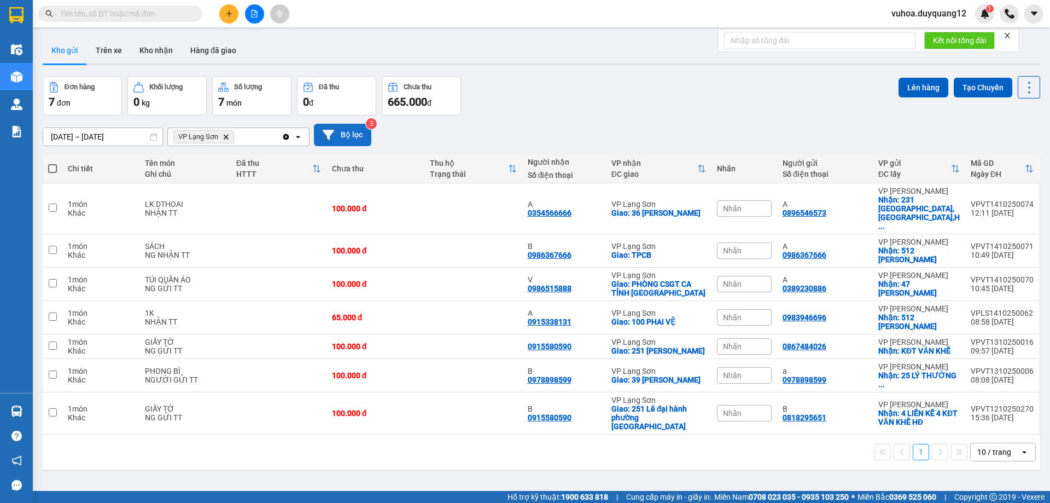
click at [357, 130] on button "Bộ lọc" at bounding box center [342, 135] width 57 height 22
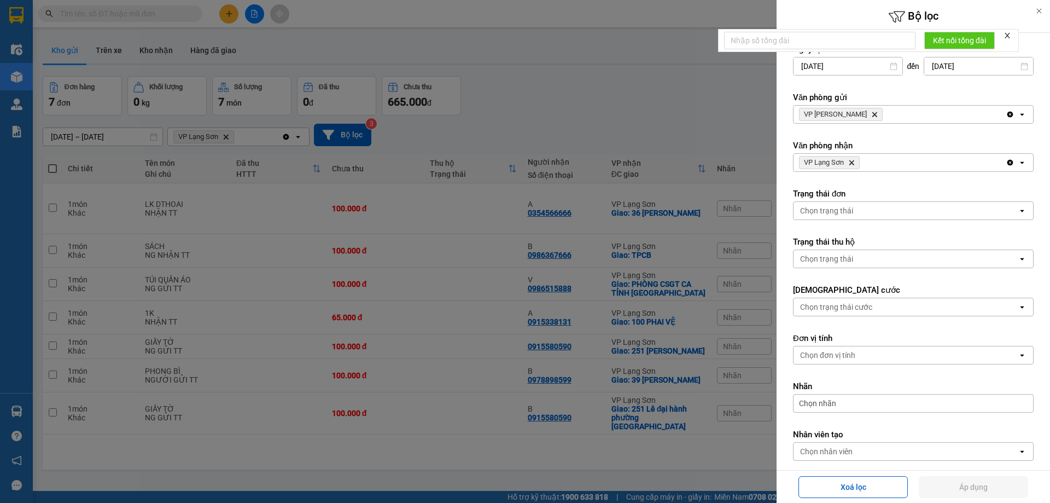
click at [853, 161] on icon "VP Lạng Sơn, close by backspace" at bounding box center [852, 162] width 5 height 5
click at [875, 118] on div "VP [PERSON_NAME]" at bounding box center [900, 115] width 212 height 18
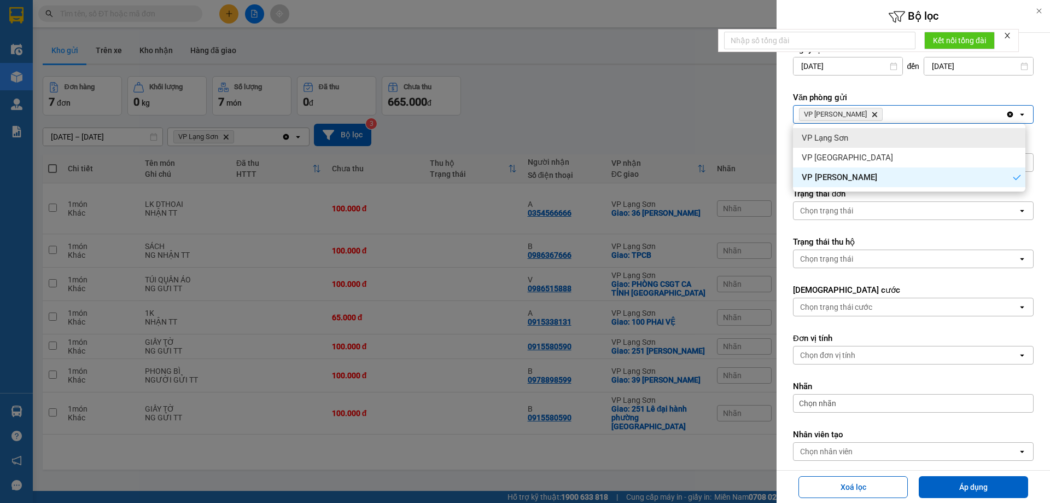
click at [902, 141] on div "VP Lạng Sơn" at bounding box center [909, 138] width 232 height 20
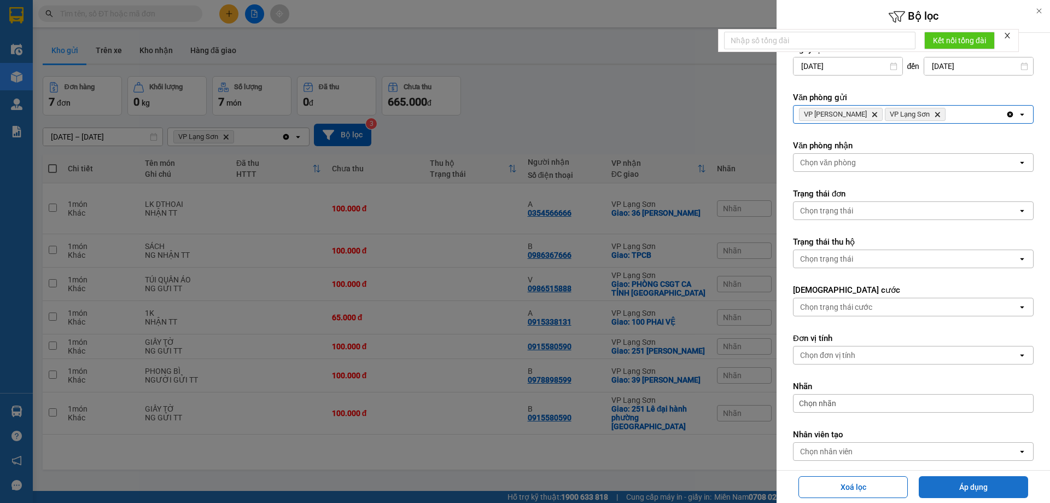
click at [961, 494] on button "Áp dụng" at bounding box center [973, 487] width 109 height 22
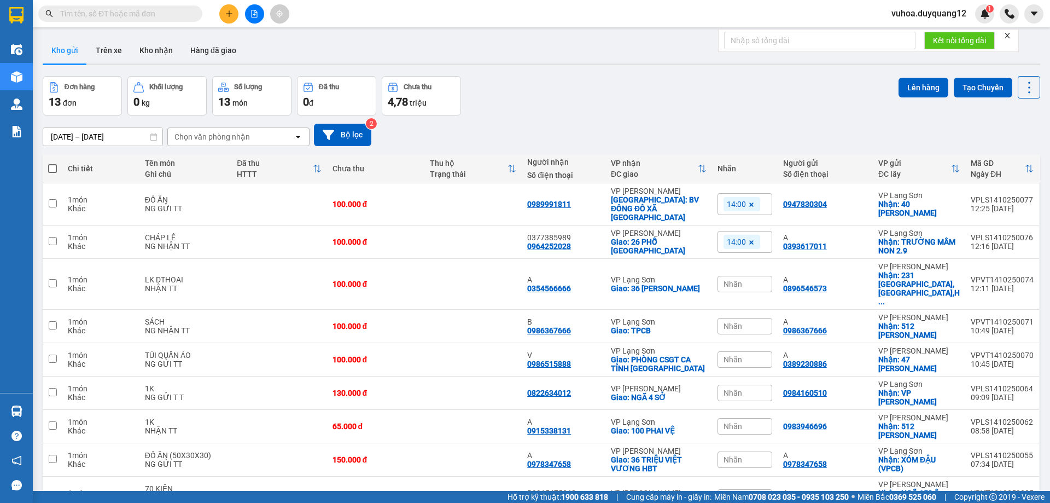
scroll to position [71, 0]
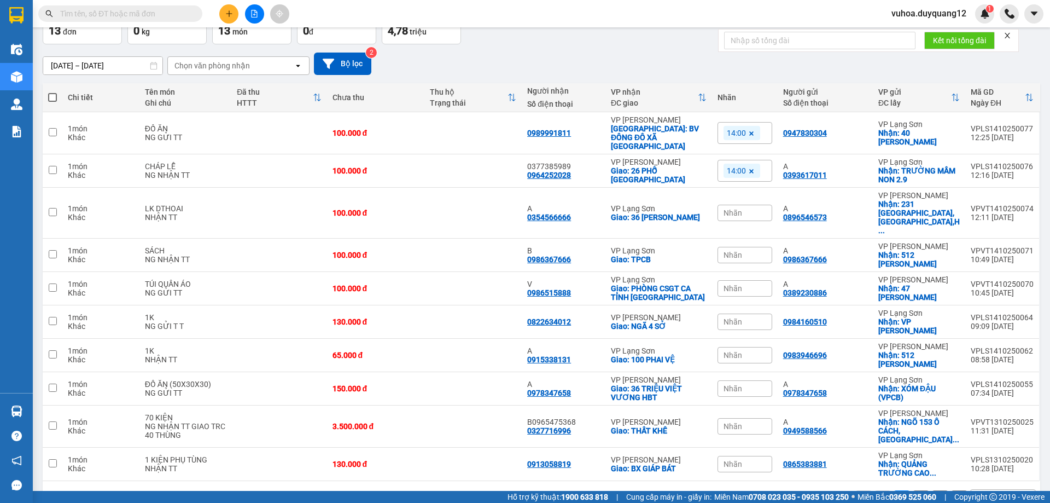
click at [913, 490] on button "2" at bounding box center [921, 498] width 16 height 16
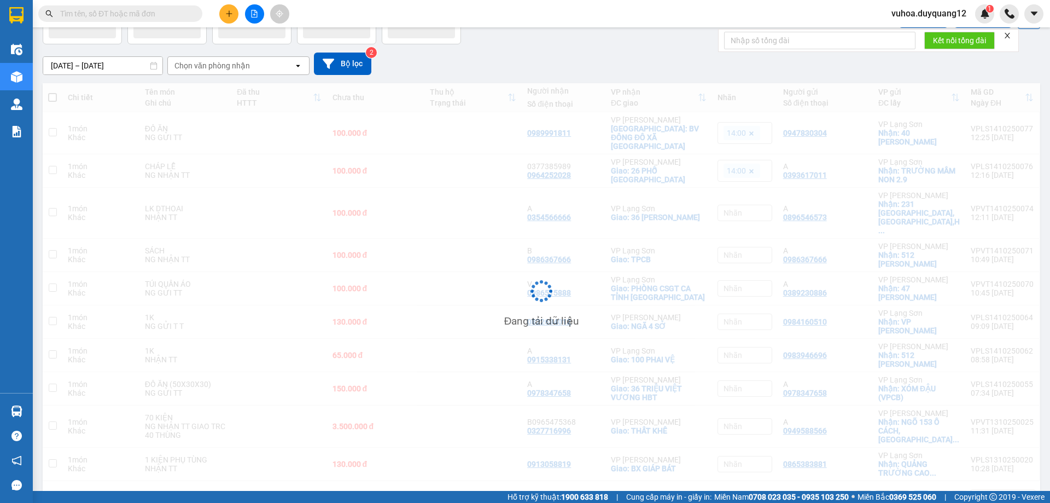
scroll to position [50, 0]
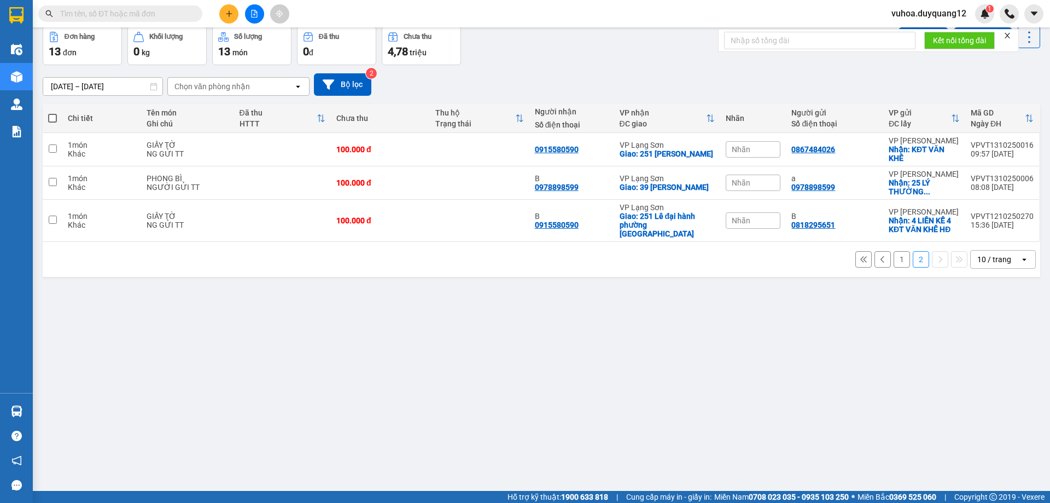
click at [894, 251] on button "1" at bounding box center [902, 259] width 16 height 16
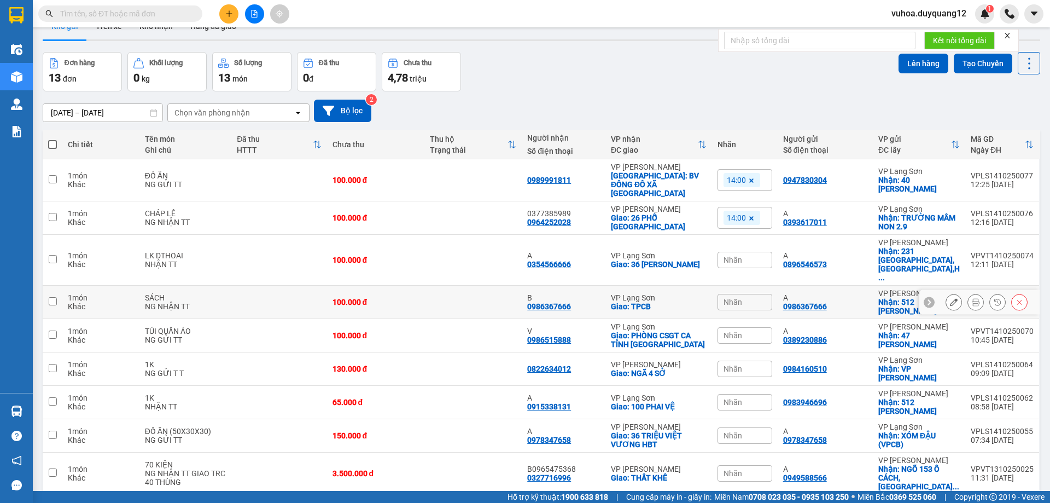
scroll to position [0, 0]
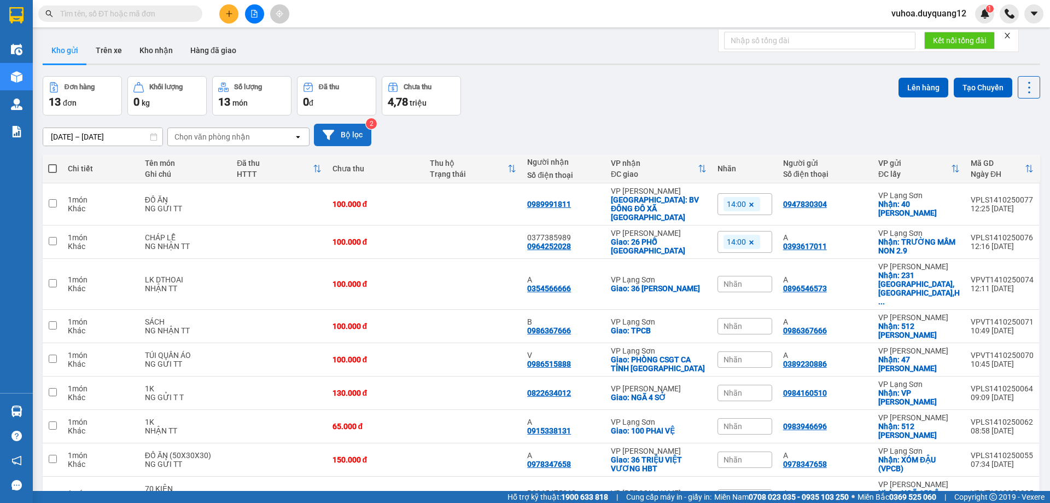
click at [318, 135] on button "Bộ lọc" at bounding box center [342, 135] width 57 height 22
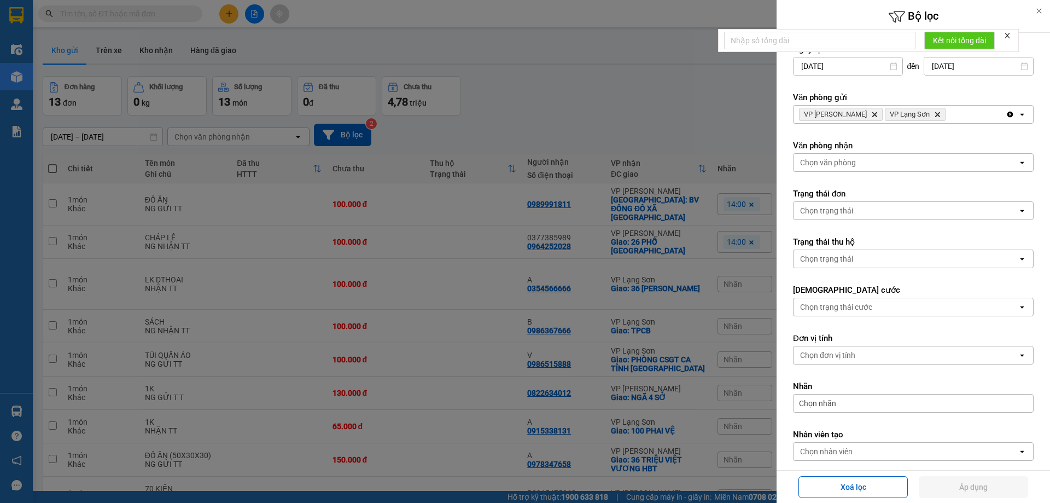
click at [873, 114] on icon "VP Minh Khai, close by backspace" at bounding box center [875, 114] width 5 height 5
click at [982, 489] on button "Áp dụng" at bounding box center [973, 487] width 109 height 22
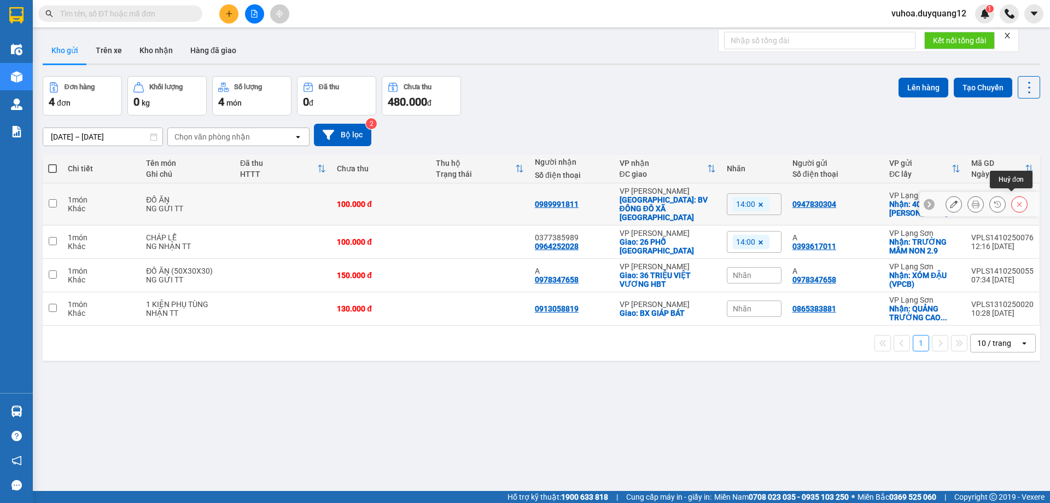
click at [1005, 192] on div at bounding box center [980, 204] width 120 height 25
click at [1016, 200] on icon at bounding box center [1020, 204] width 8 height 8
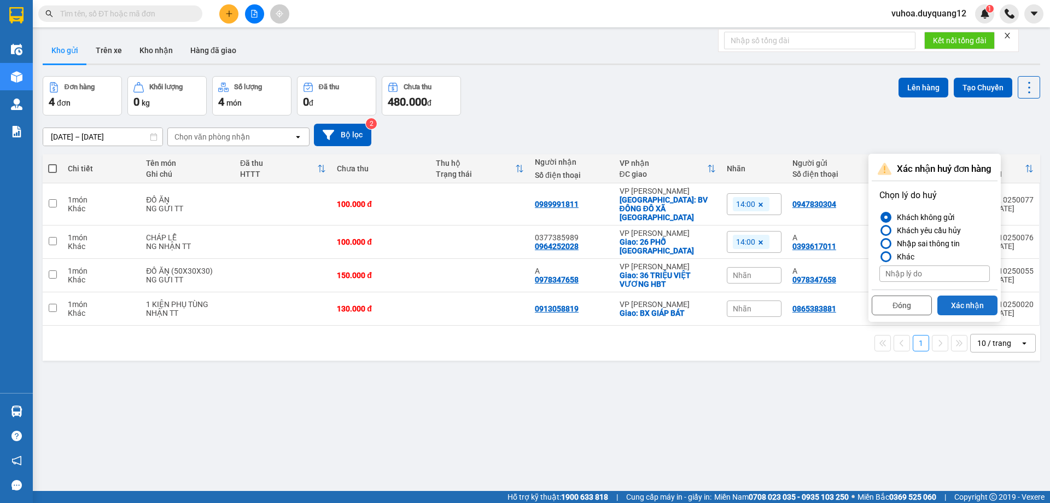
click at [953, 301] on button "Xác nhận" at bounding box center [968, 305] width 60 height 20
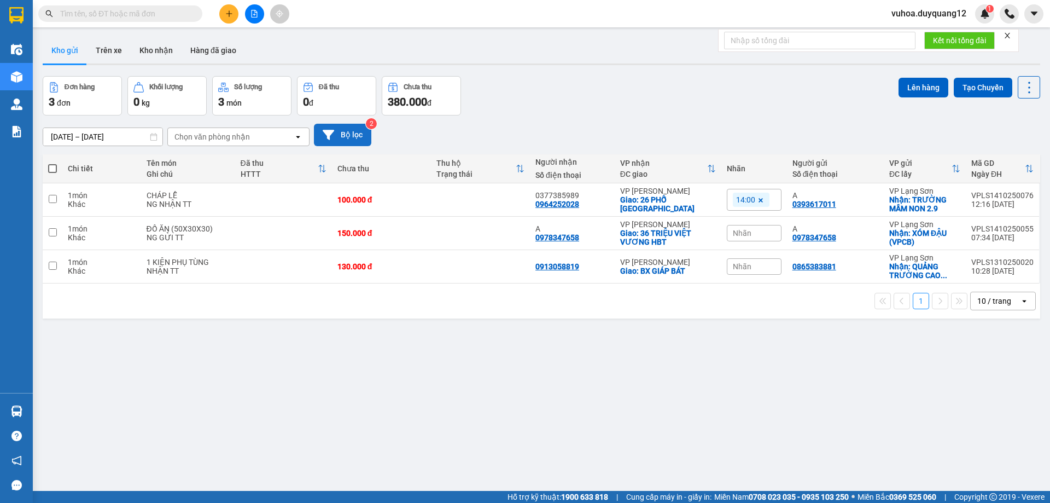
click at [324, 135] on icon at bounding box center [328, 134] width 11 height 11
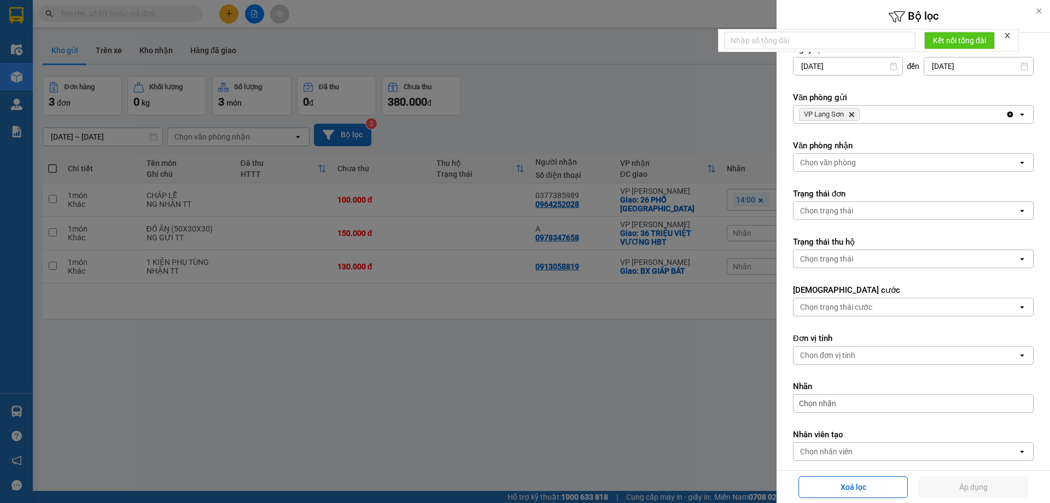
click at [589, 89] on div at bounding box center [525, 251] width 1050 height 503
